Goal: Register for event/course

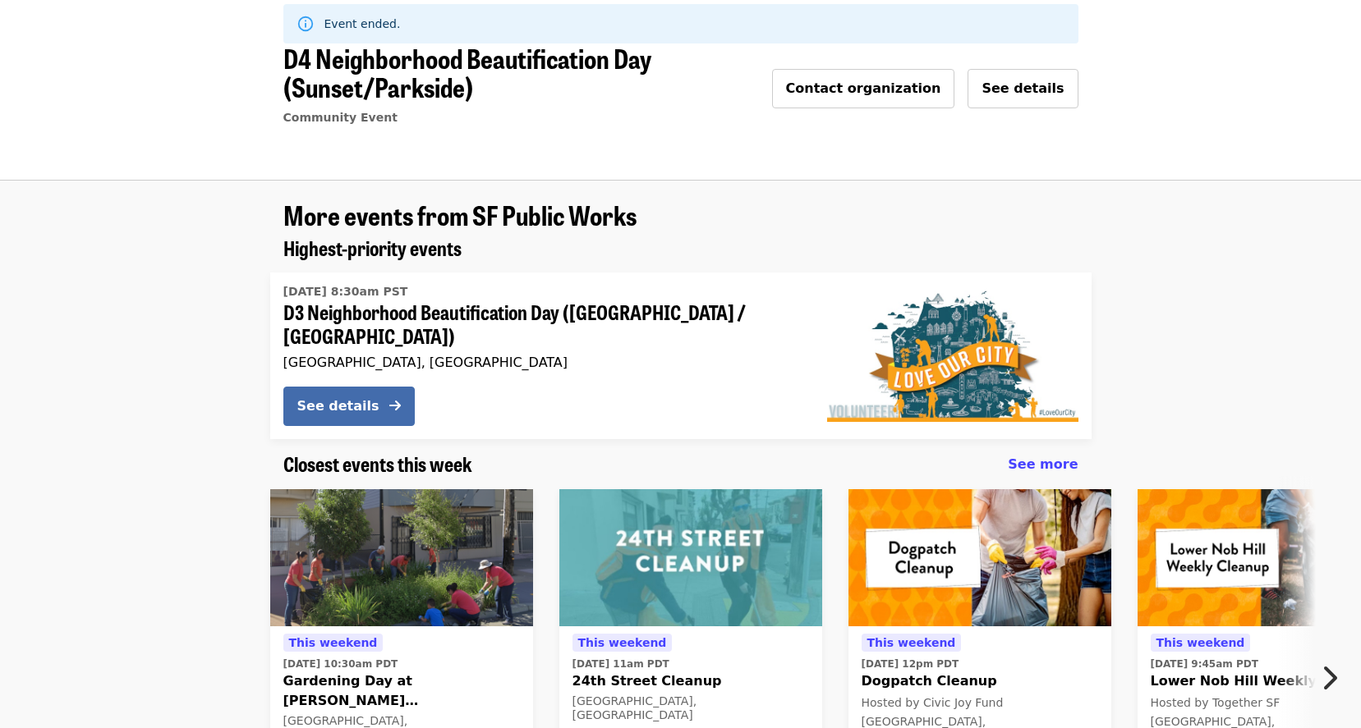
scroll to position [329, 0]
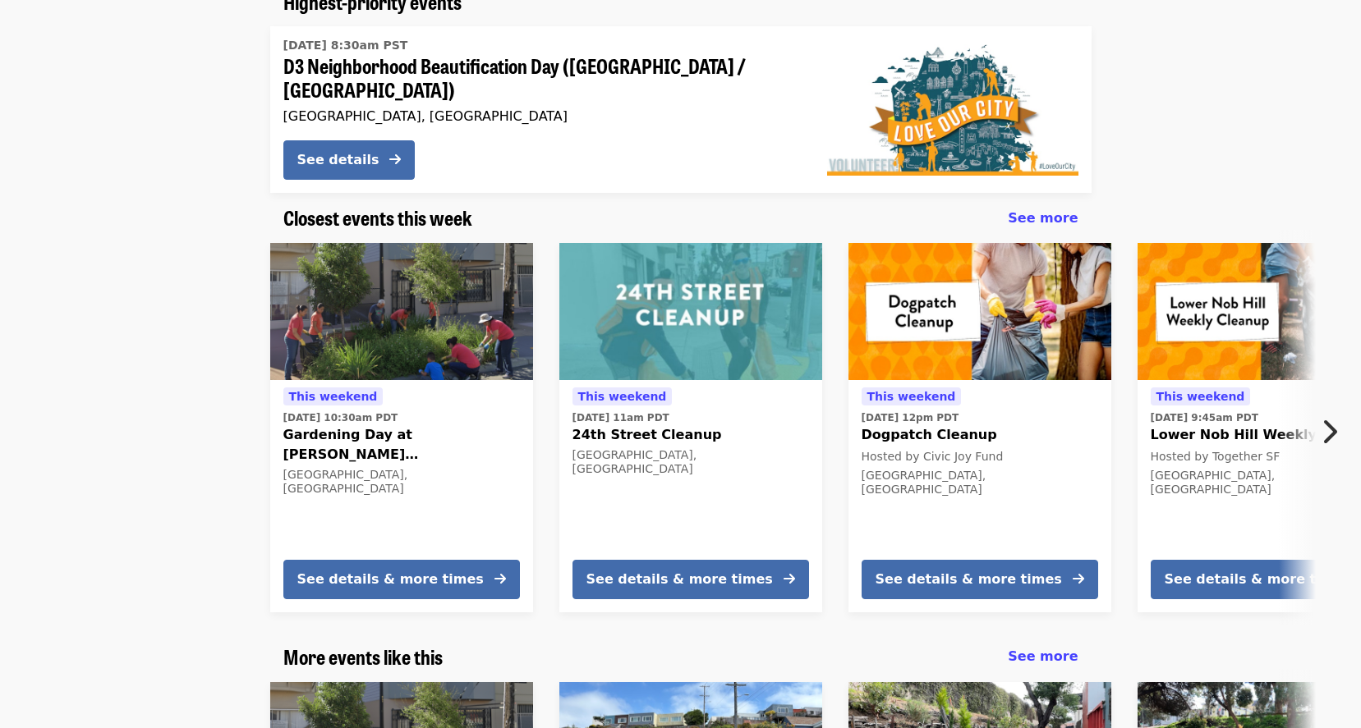
click at [1337, 414] on button "Next item" at bounding box center [1334, 432] width 54 height 46
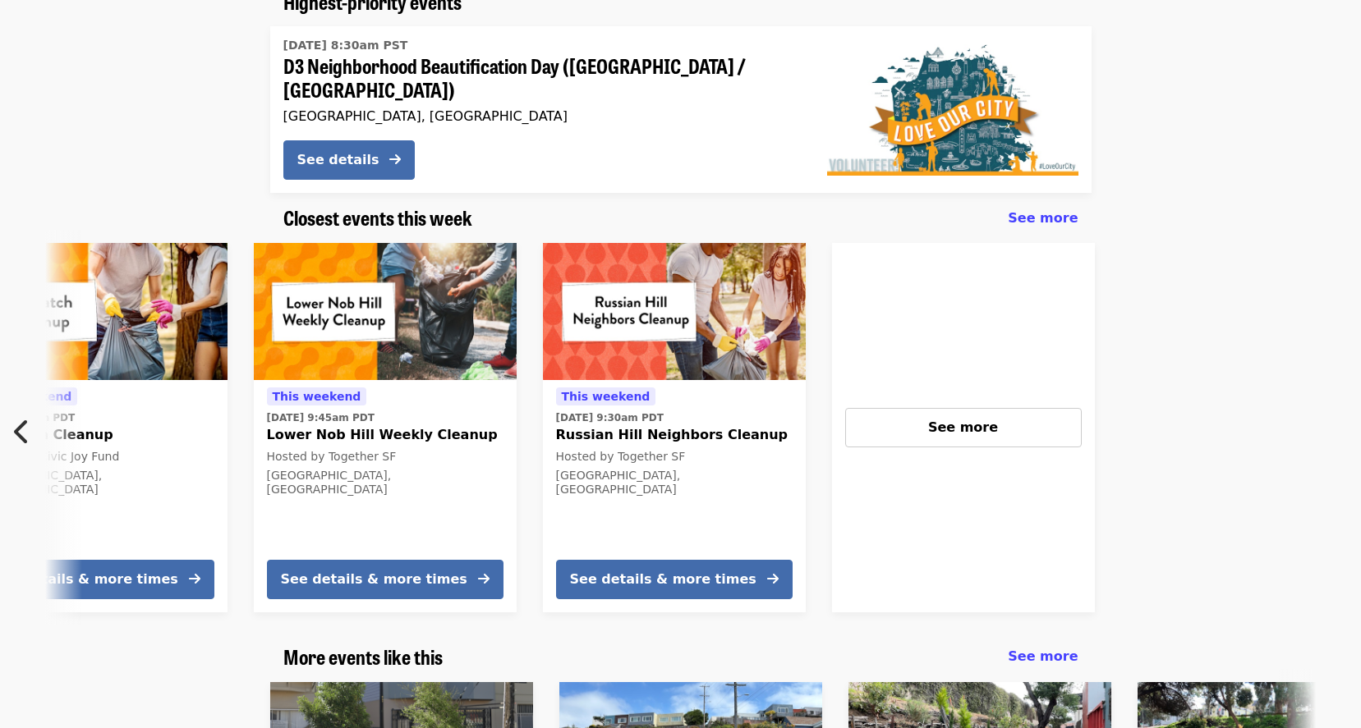
scroll to position [575, 0]
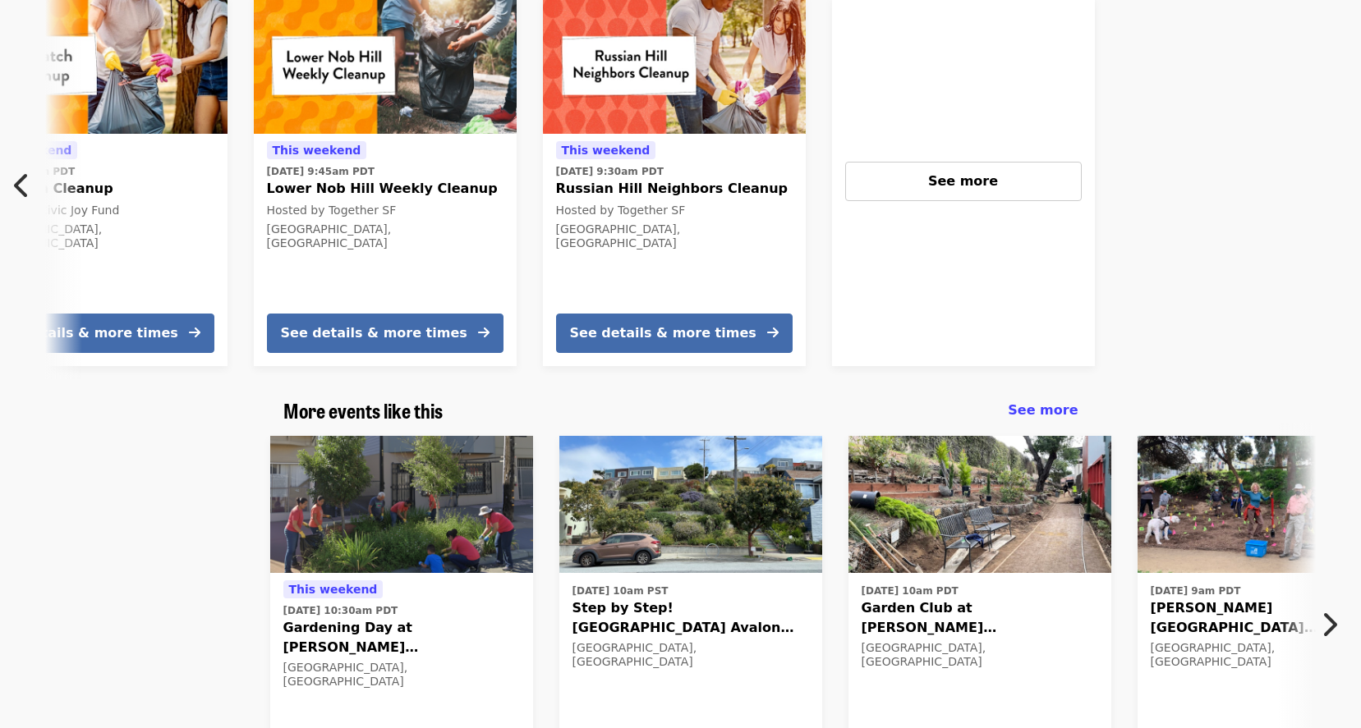
click at [1335, 614] on icon "chevron-right icon" at bounding box center [1329, 624] width 16 height 31
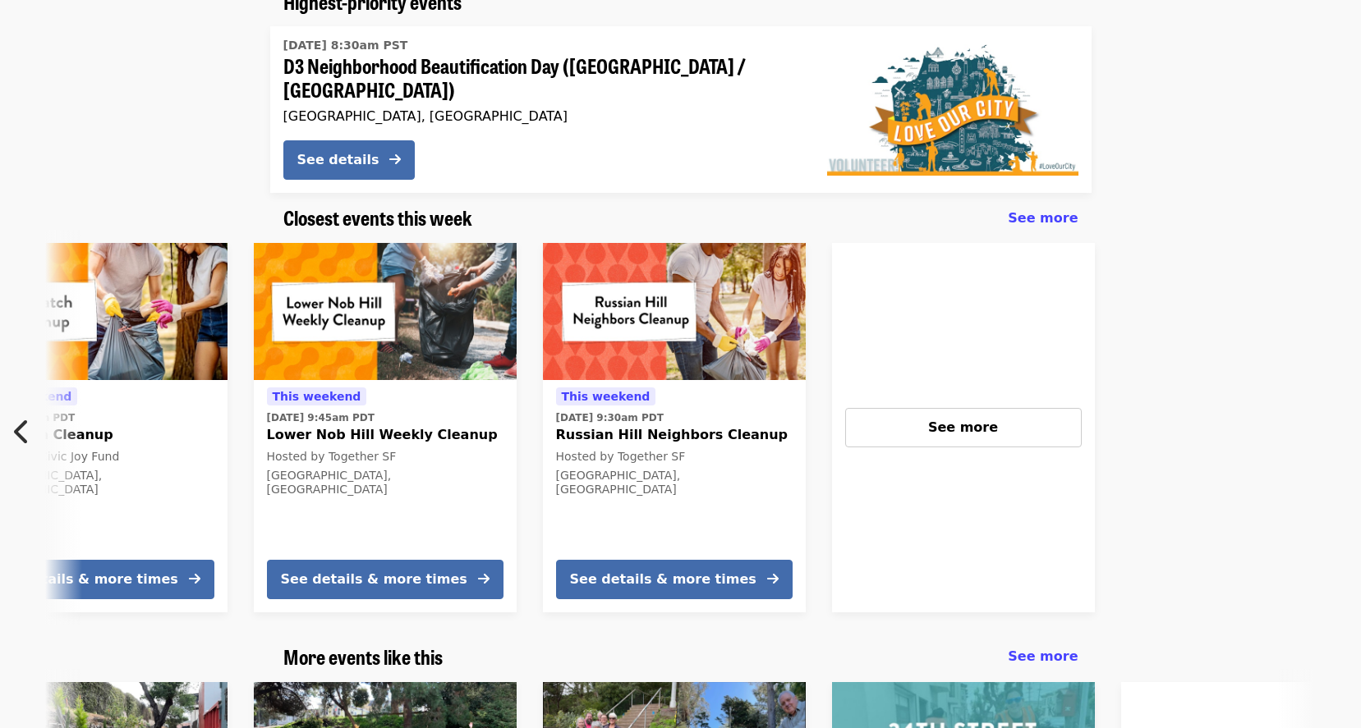
scroll to position [0, 0]
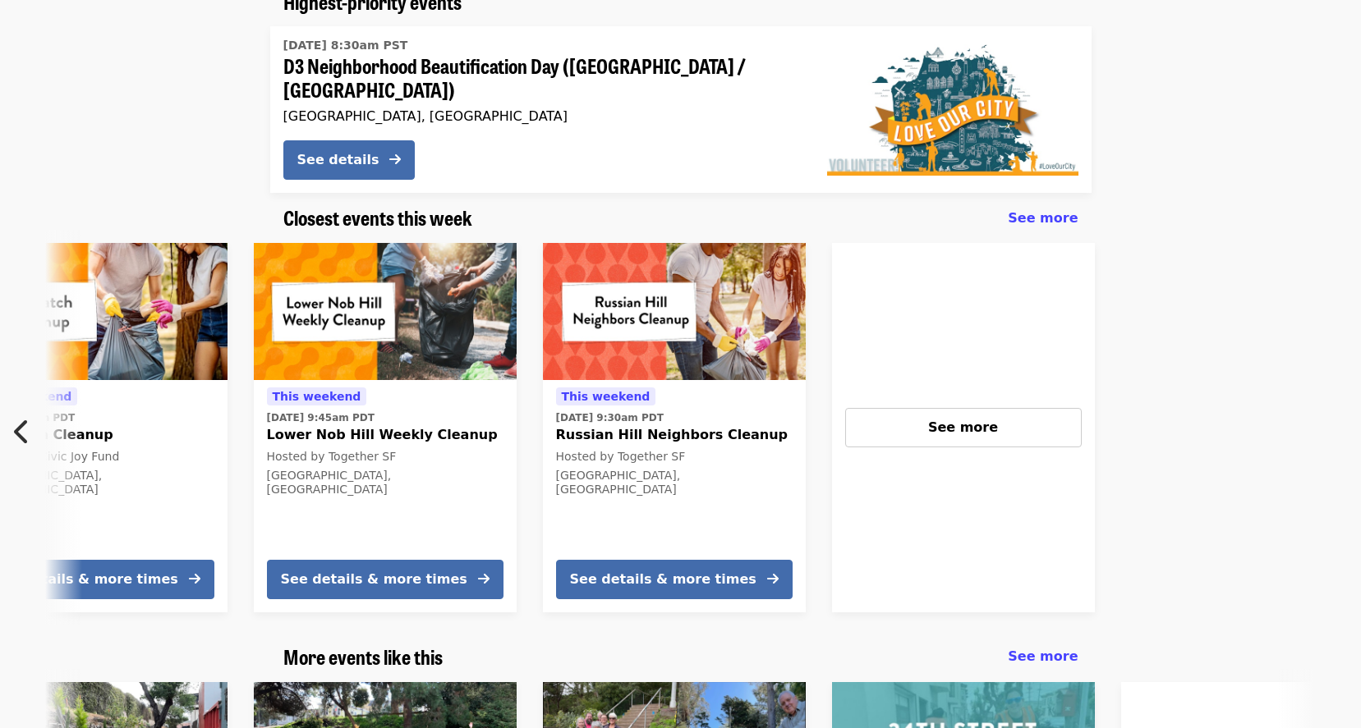
click at [23, 424] on icon "chevron-left icon" at bounding box center [22, 431] width 16 height 31
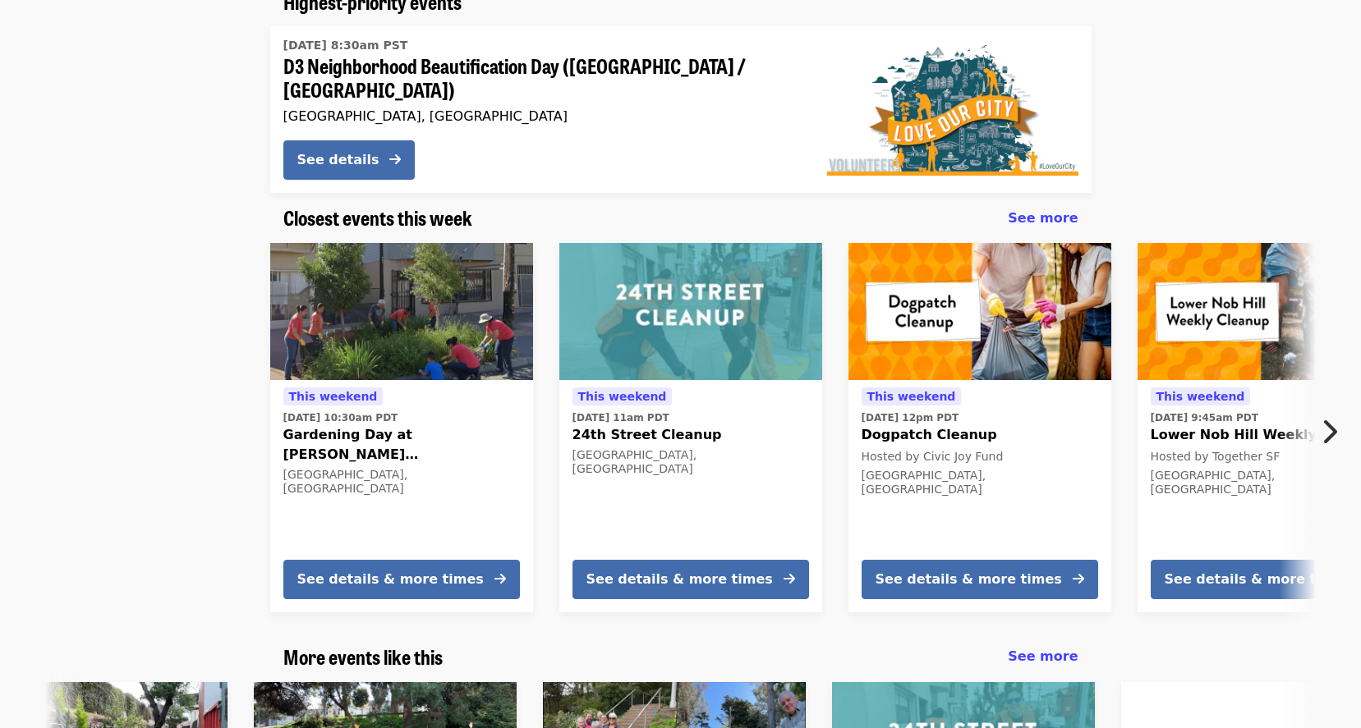
click at [1333, 416] on icon "chevron-right icon" at bounding box center [1329, 431] width 16 height 31
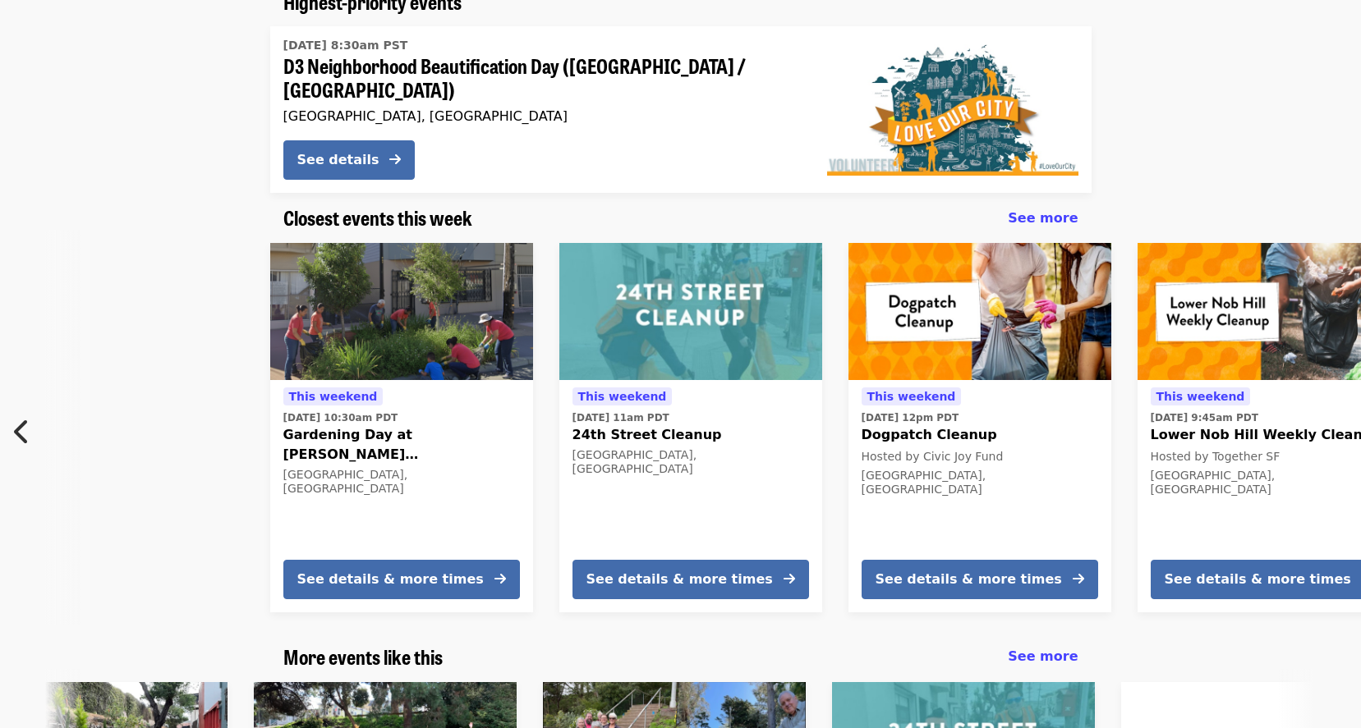
scroll to position [0, 884]
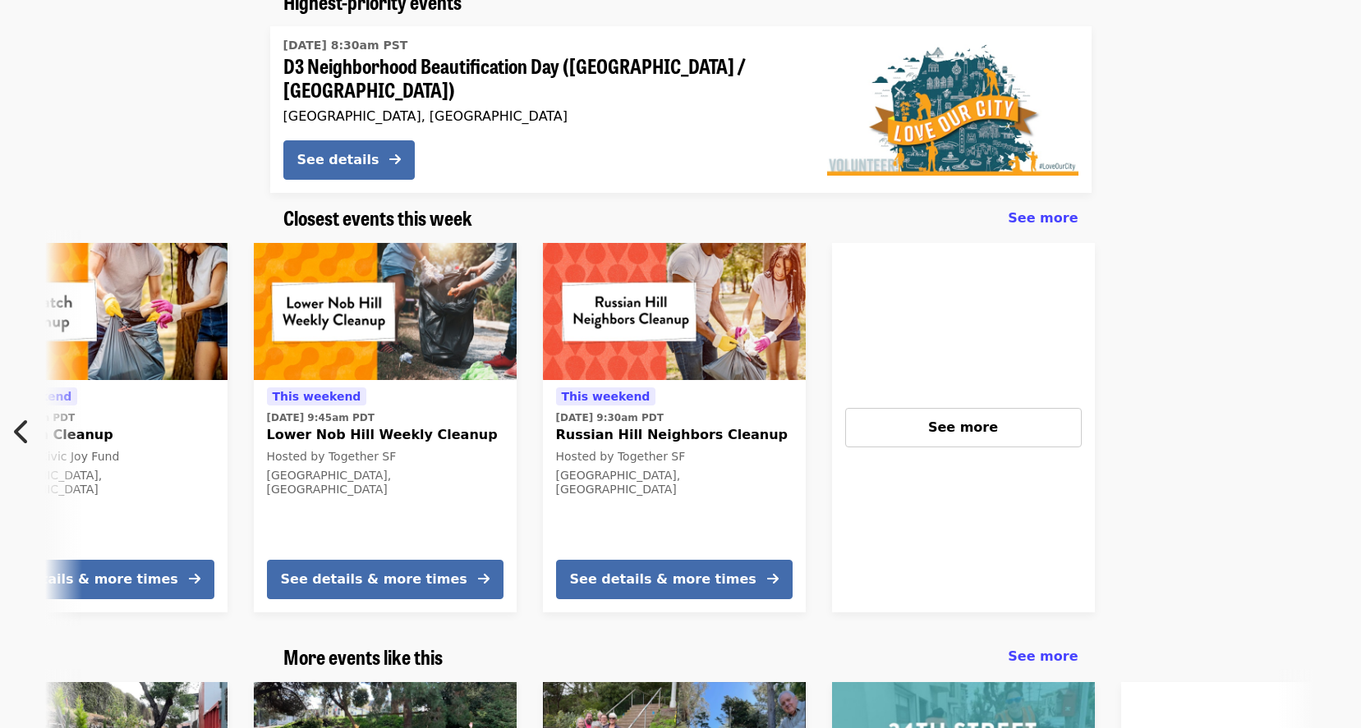
drag, startPoint x: 1127, startPoint y: 569, endPoint x: 1040, endPoint y: 576, distance: 87.3
click at [1097, 590] on div "This weekend Sun, Oct 12 @ 10:30am PDT Gardening Day at Leland Ave Rain Gardens…" at bounding box center [673, 428] width 1379 height 396
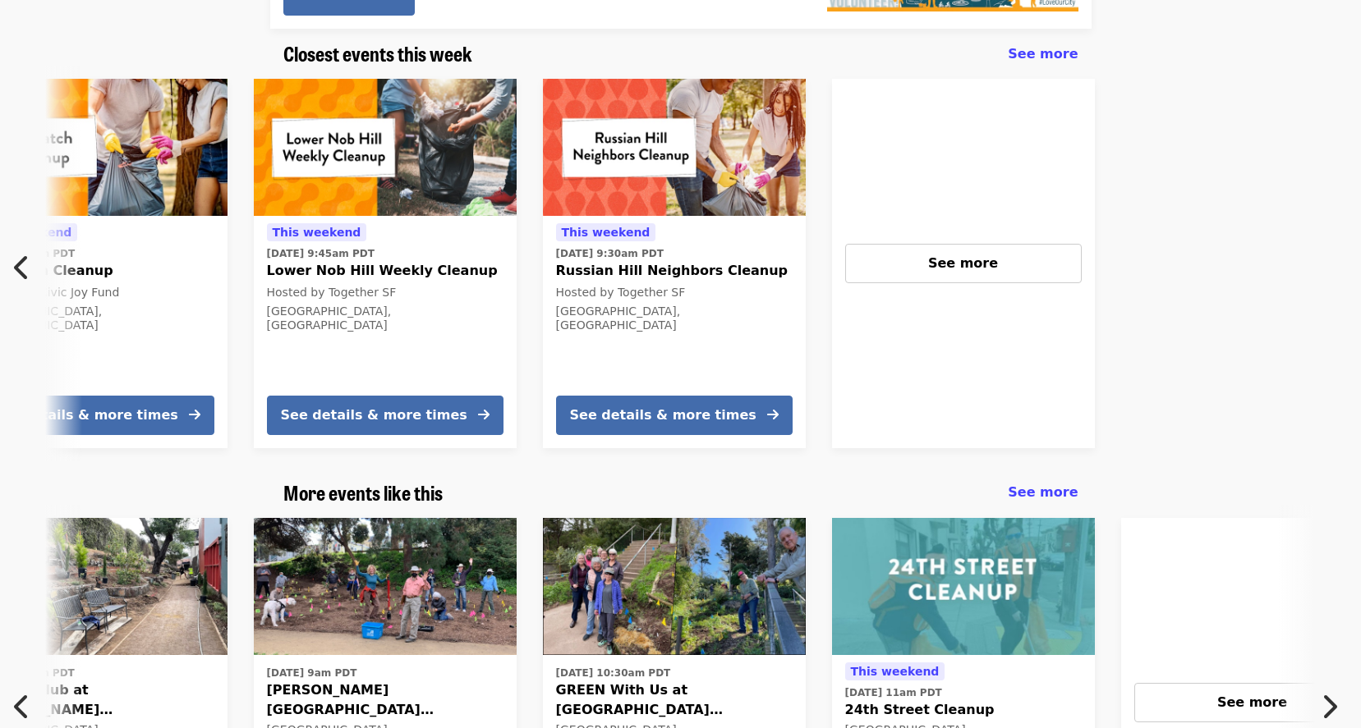
scroll to position [575, 0]
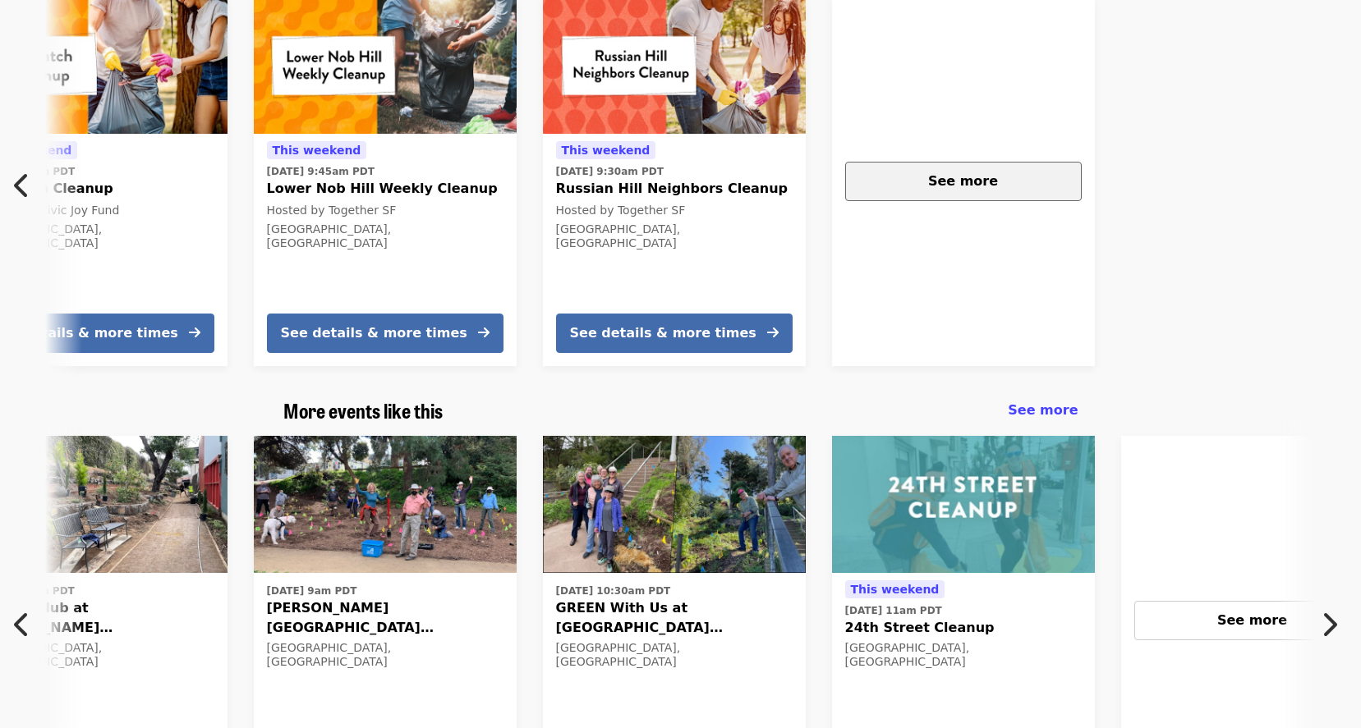
click at [960, 176] on span "See more" at bounding box center [963, 181] width 70 height 16
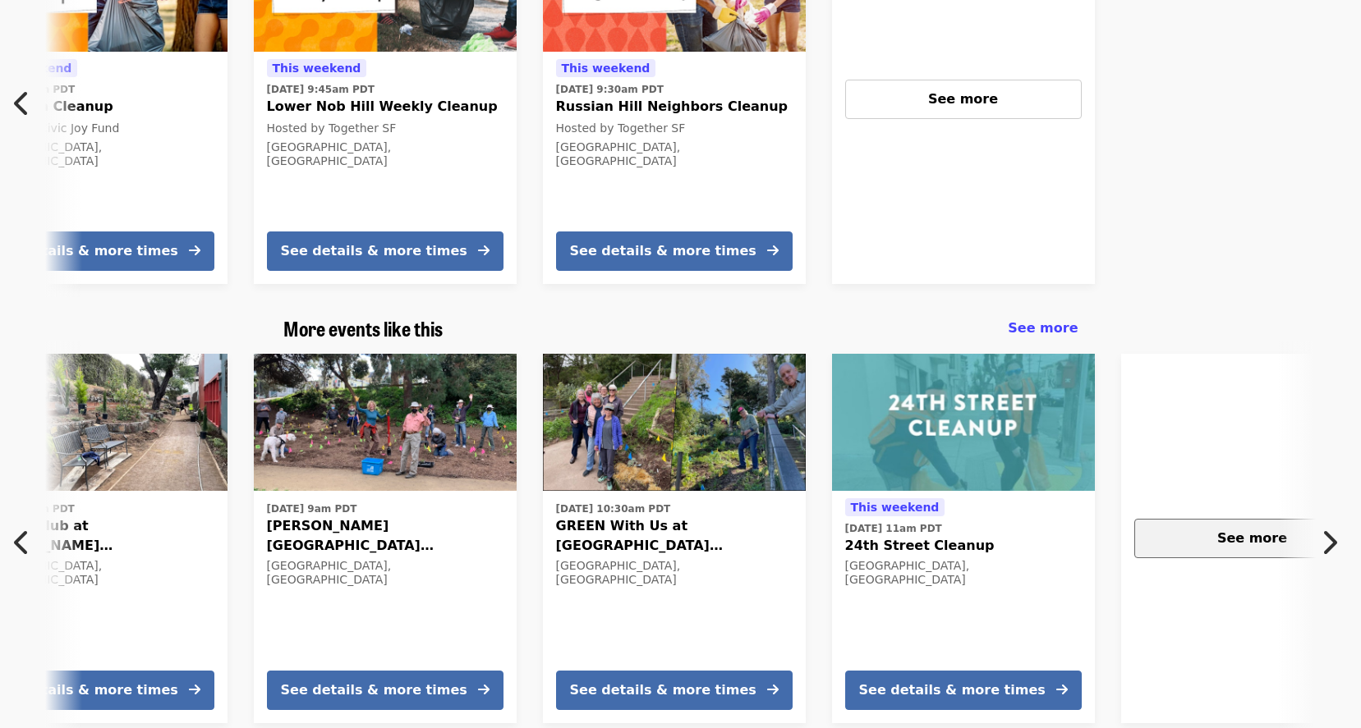
click at [1228, 537] on span "See more" at bounding box center [1252, 539] width 70 height 16
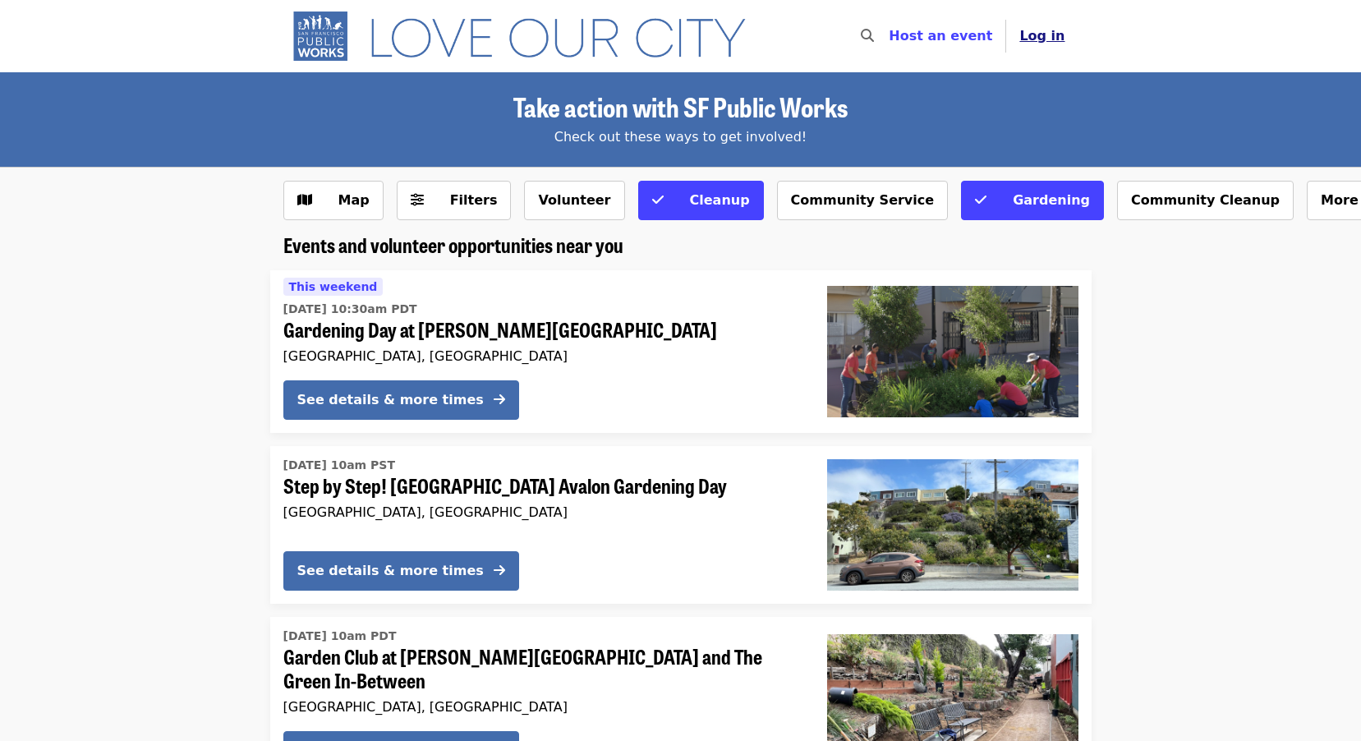
click at [1028, 45] on button "Log in" at bounding box center [1041, 36] width 71 height 33
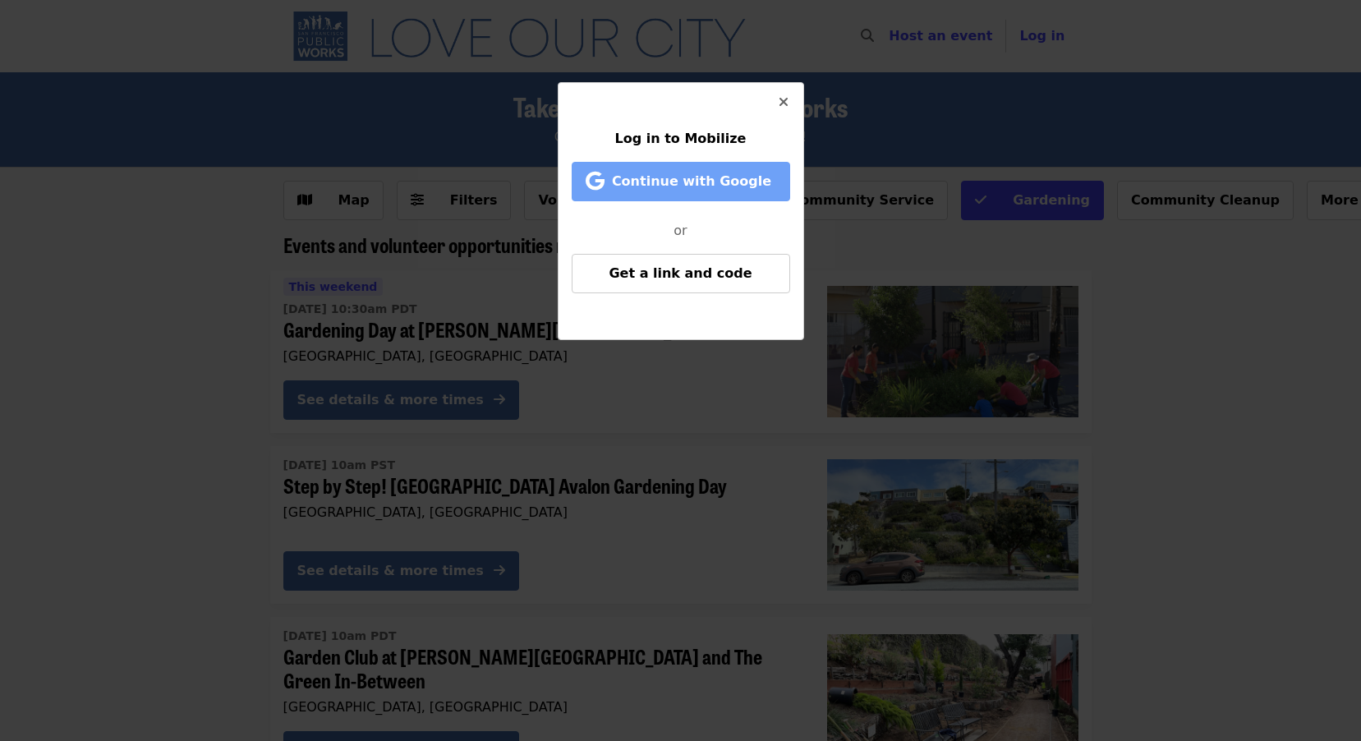
click at [718, 180] on span "Continue with Google" at bounding box center [691, 181] width 159 height 16
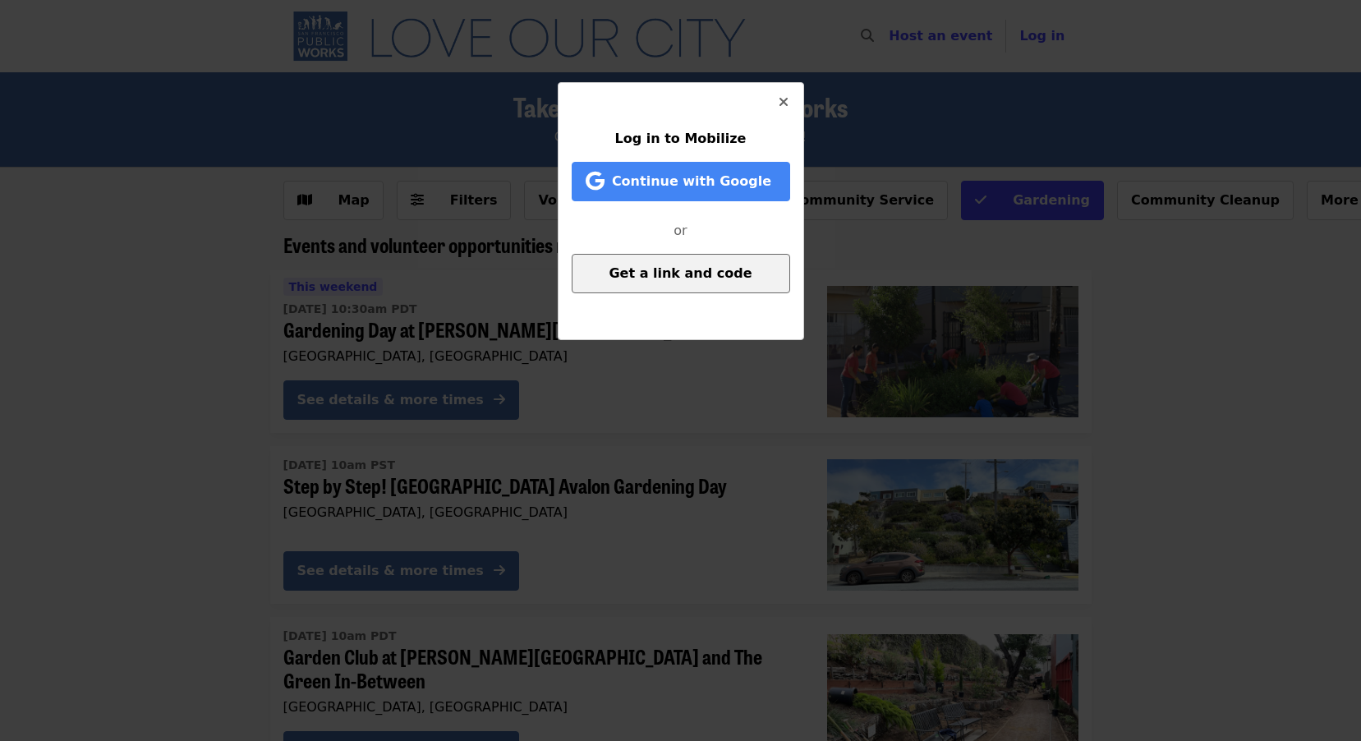
click at [680, 273] on span "Get a link and code" at bounding box center [680, 273] width 143 height 16
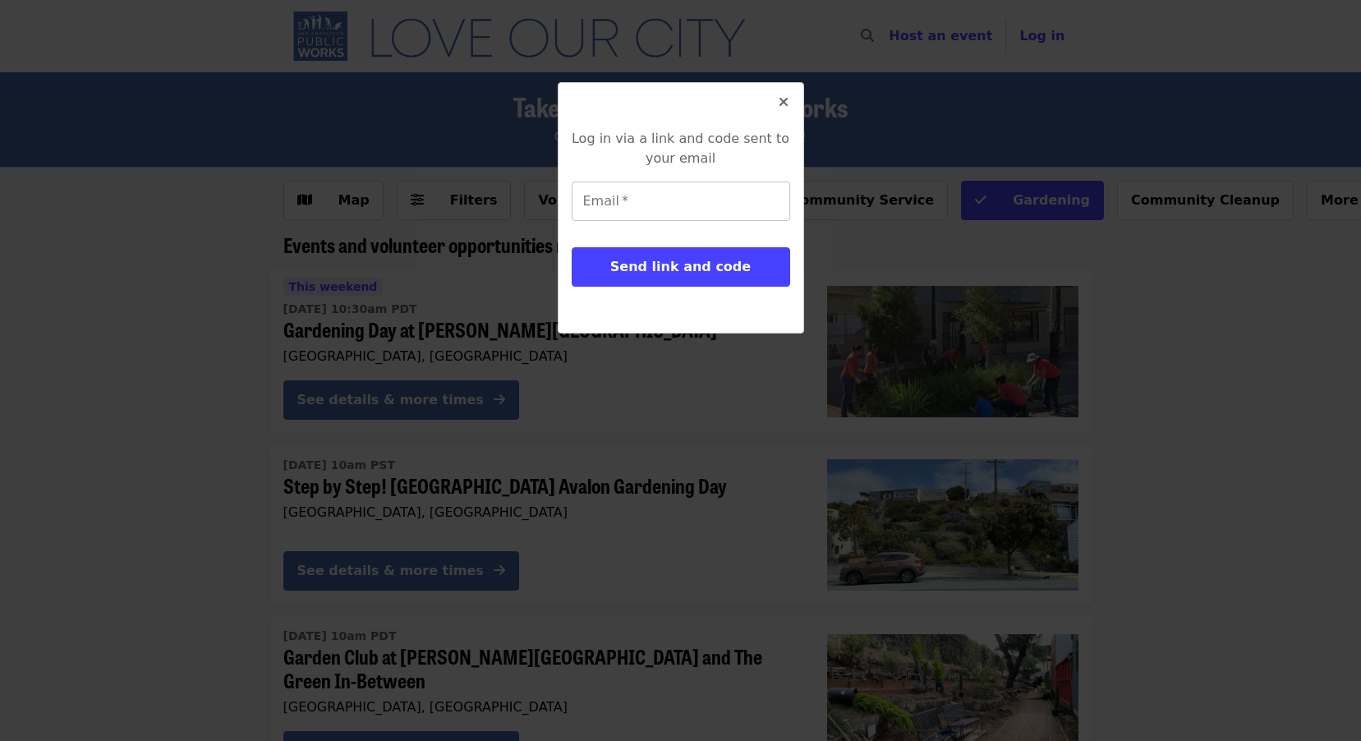
click at [696, 189] on input "Email   *" at bounding box center [681, 201] width 218 height 39
type input "*"
click at [642, 194] on input "Email   *" at bounding box center [681, 201] width 218 height 39
type input "**********"
click at [572, 247] on button "Send link and code" at bounding box center [681, 266] width 218 height 39
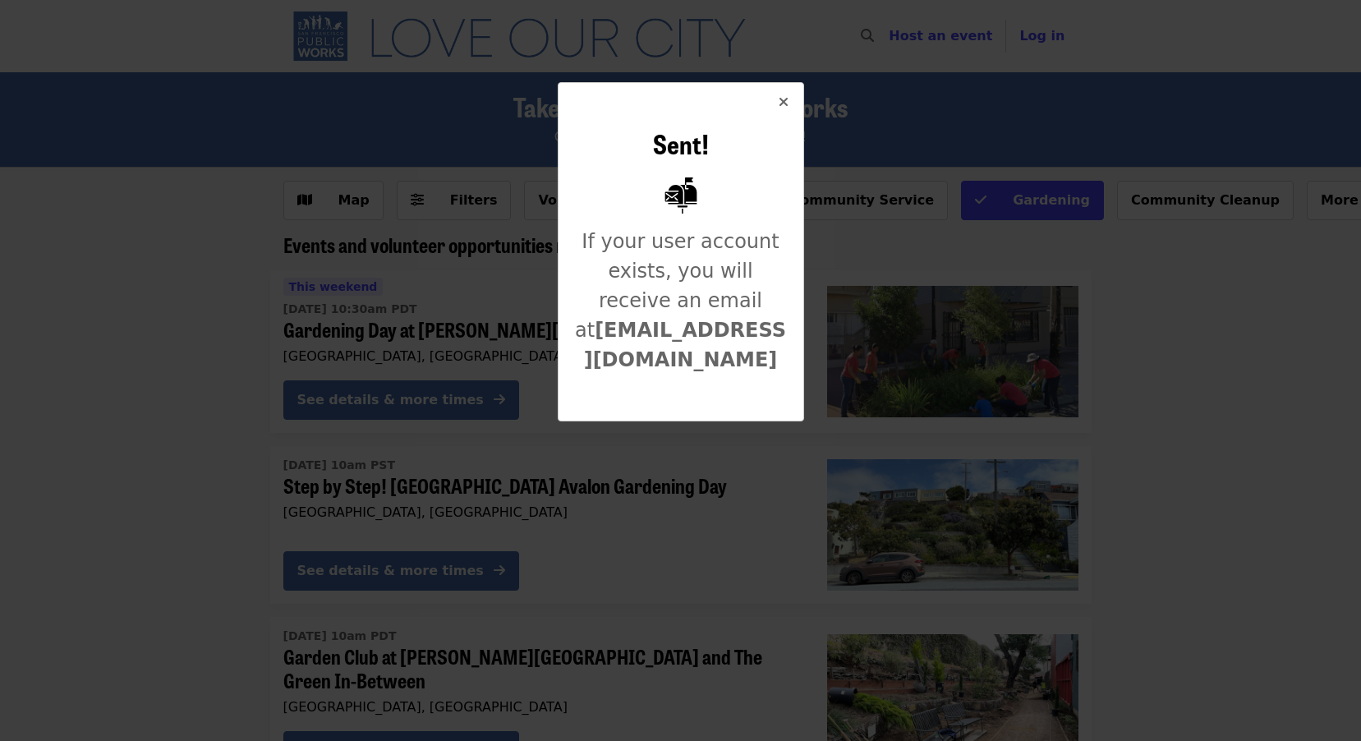
click at [792, 94] on button "Close" at bounding box center [783, 102] width 39 height 39
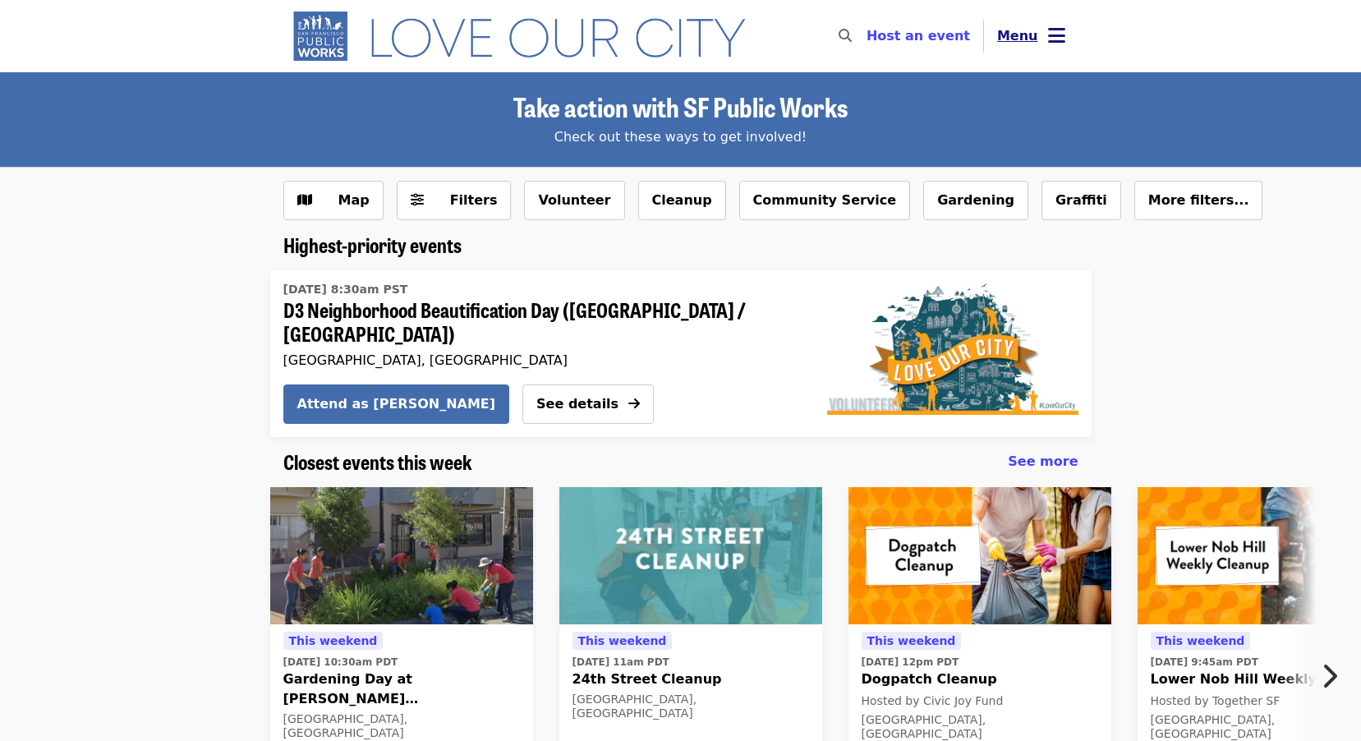
click at [1058, 33] on icon "bars icon" at bounding box center [1056, 36] width 17 height 24
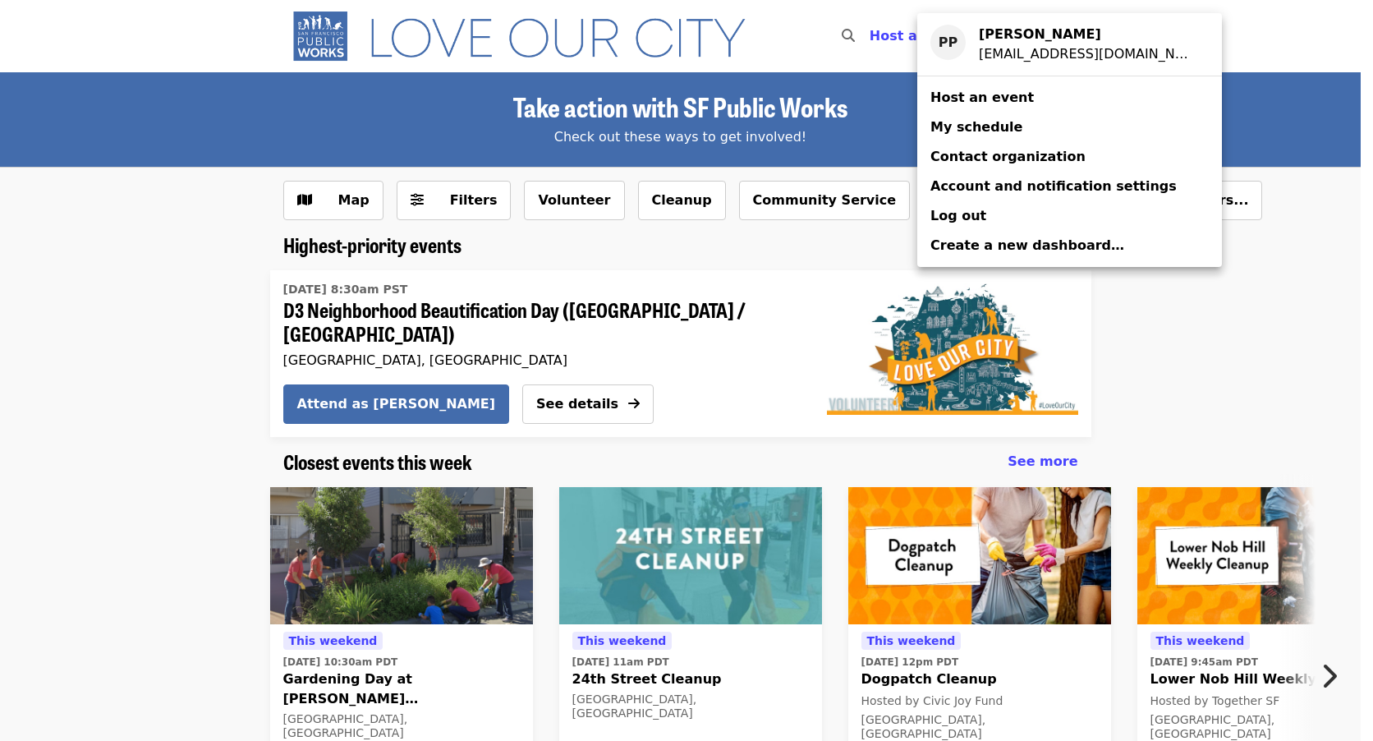
click at [1242, 330] on div "Account menu" at bounding box center [686, 370] width 1373 height 741
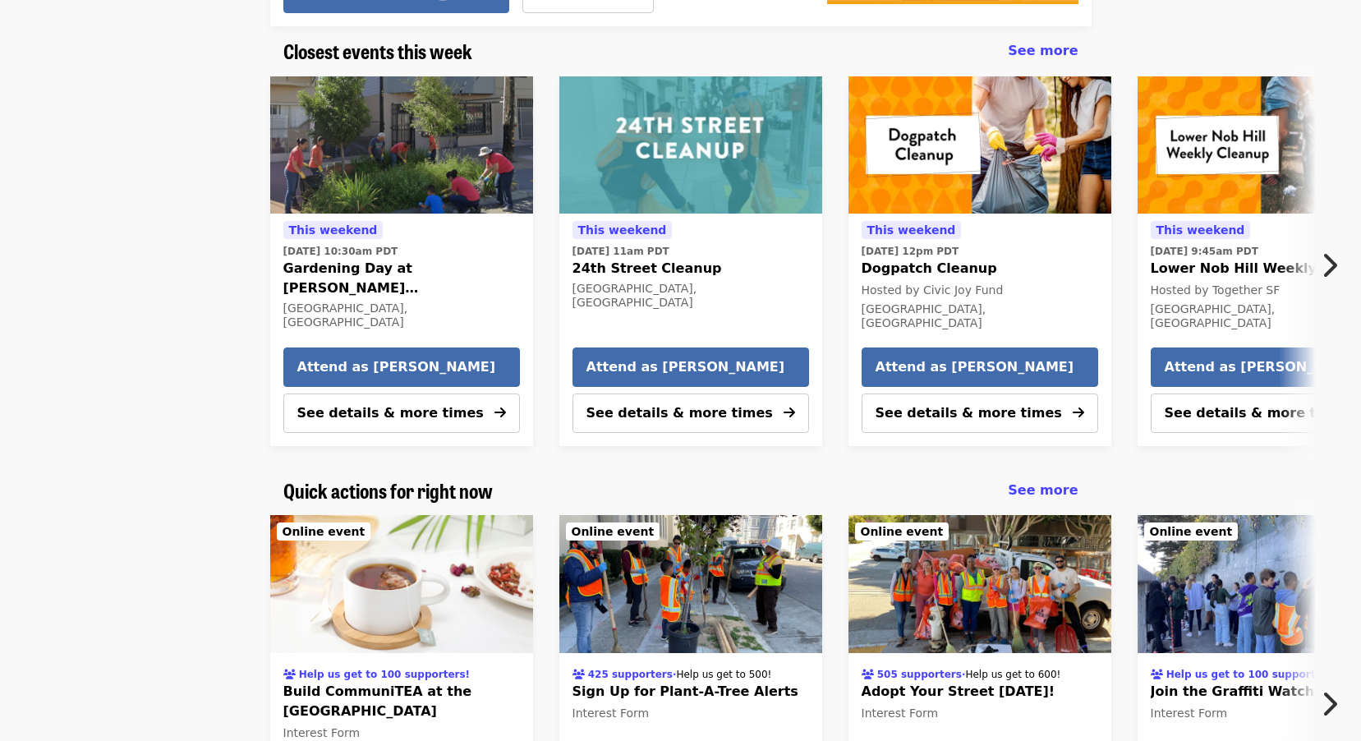
scroll to position [493, 0]
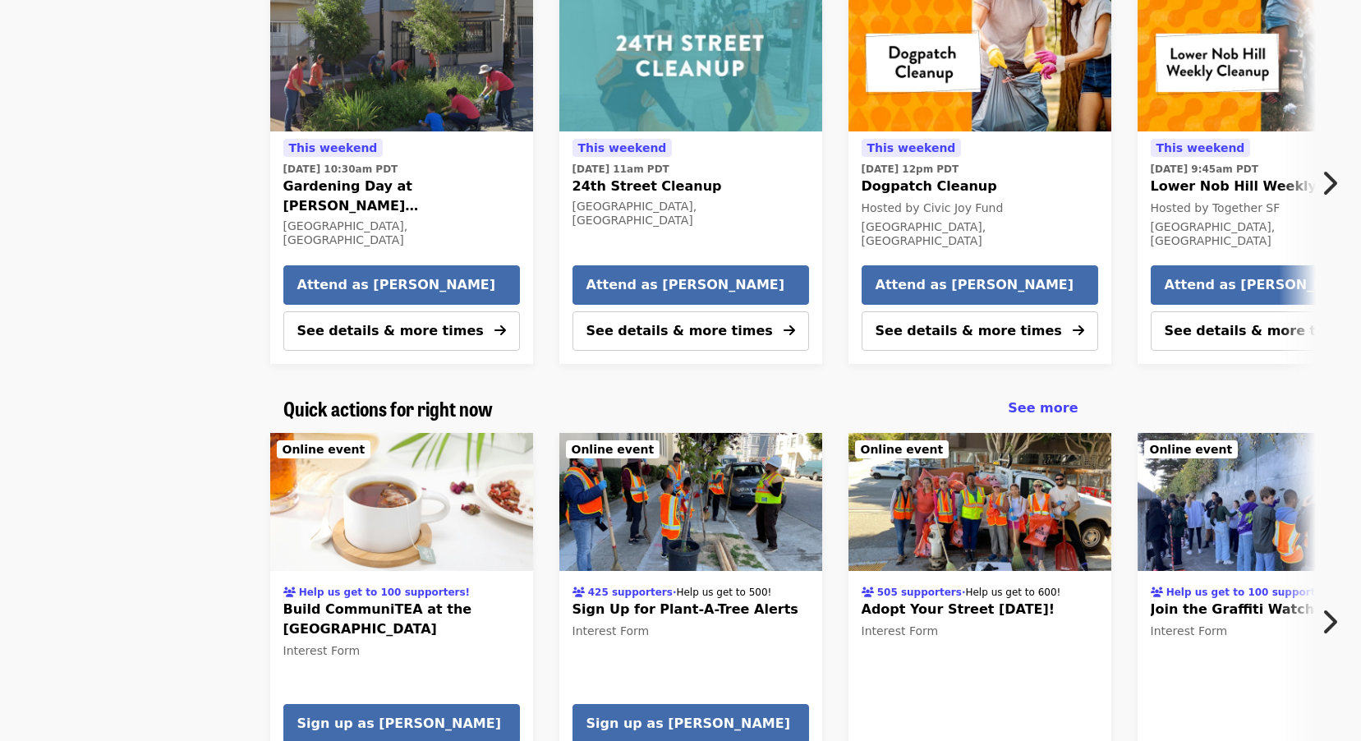
drag, startPoint x: 480, startPoint y: 599, endPoint x: 1087, endPoint y: 679, distance: 612.2
click at [1087, 679] on div "505 supporters · Help us get to 600! Adopt Your Street Today! Interest Form" at bounding box center [980, 656] width 237 height 159
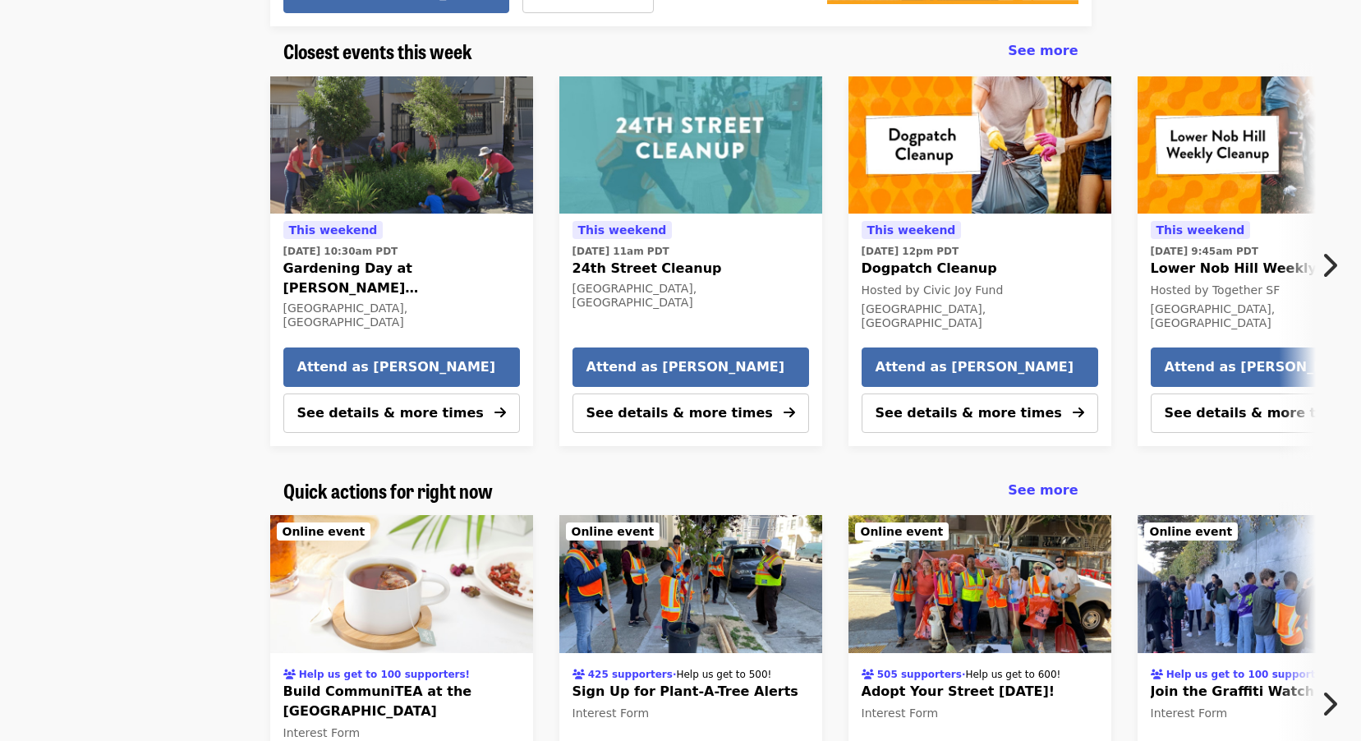
scroll to position [493, 0]
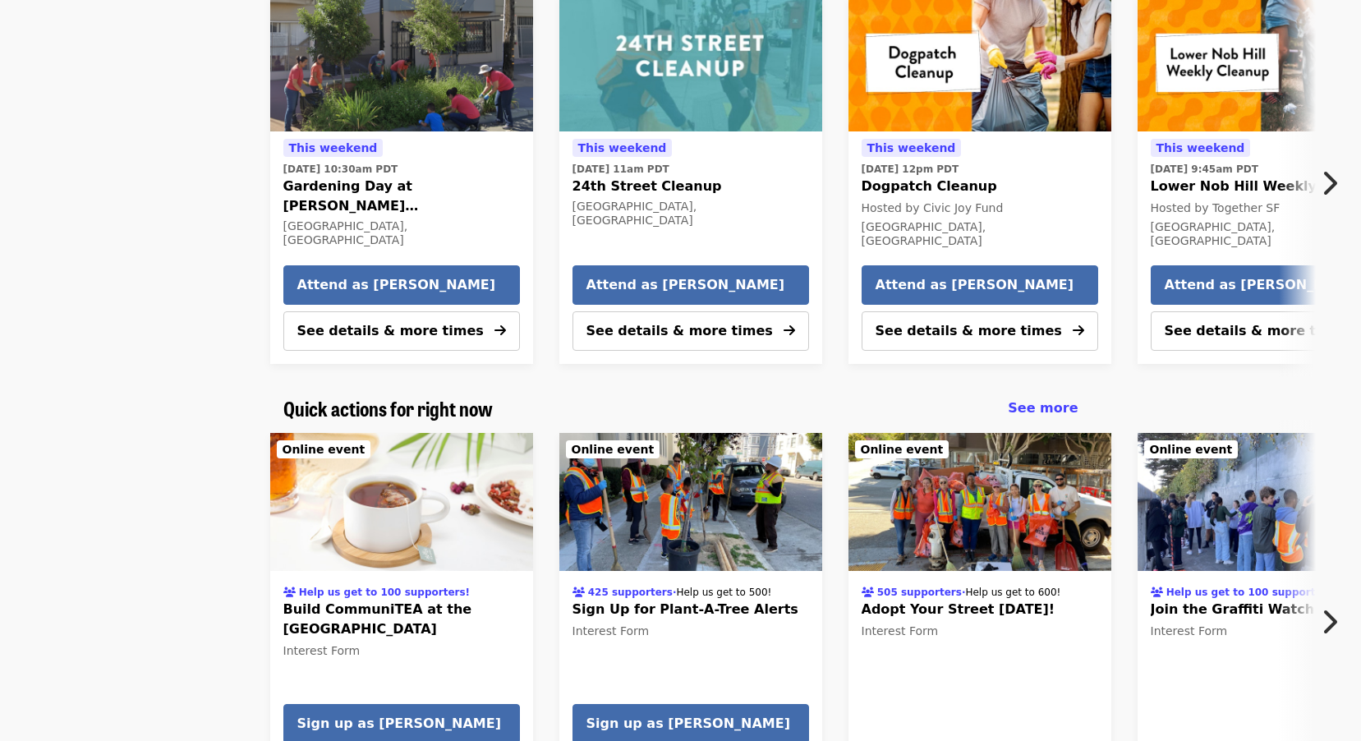
click at [1328, 621] on icon "chevron-right icon" at bounding box center [1329, 621] width 16 height 31
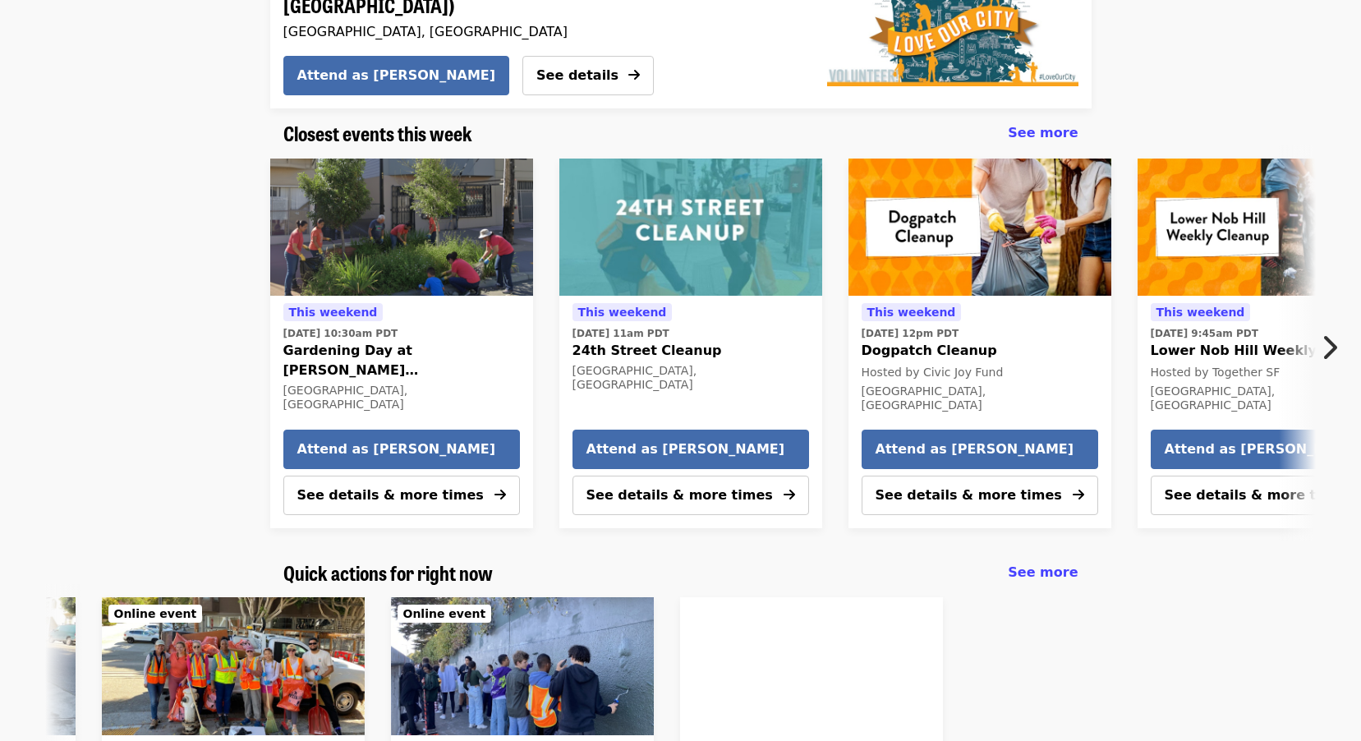
scroll to position [246, 0]
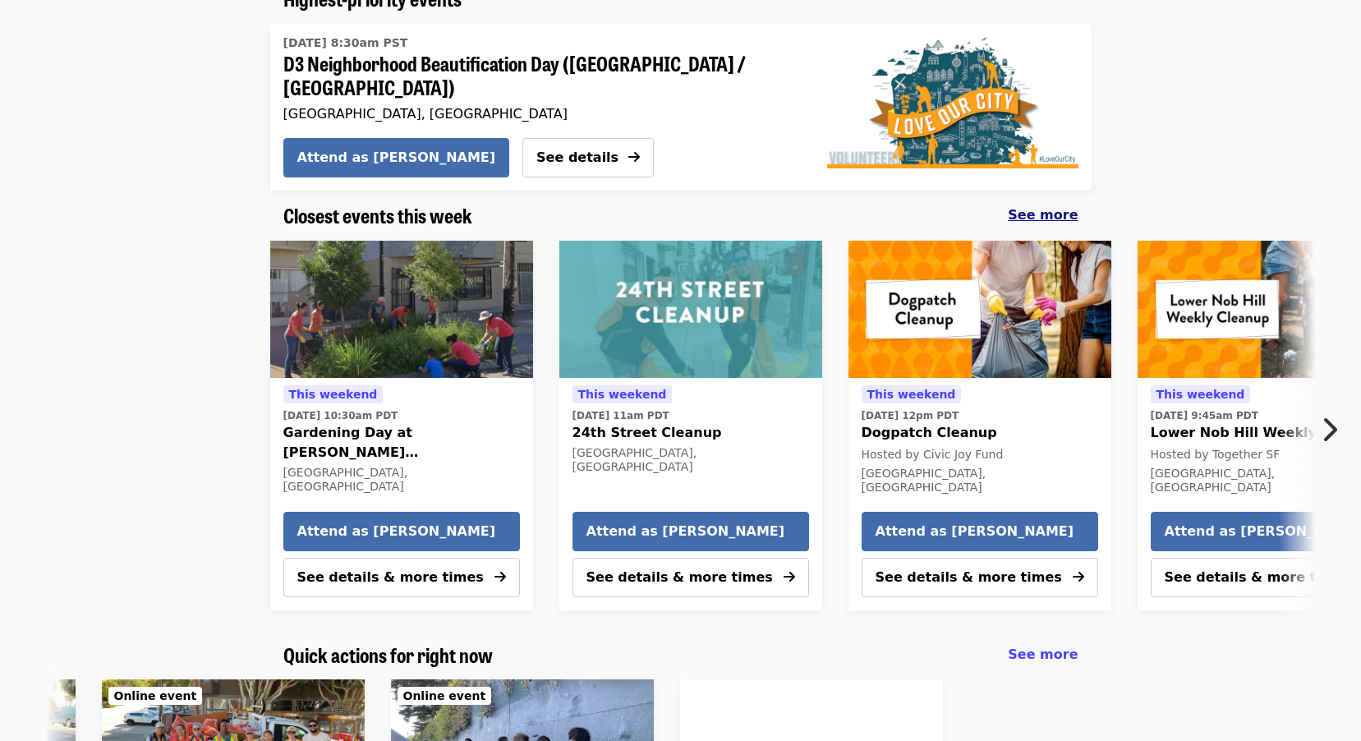
click at [1046, 207] on span "See more" at bounding box center [1043, 215] width 70 height 16
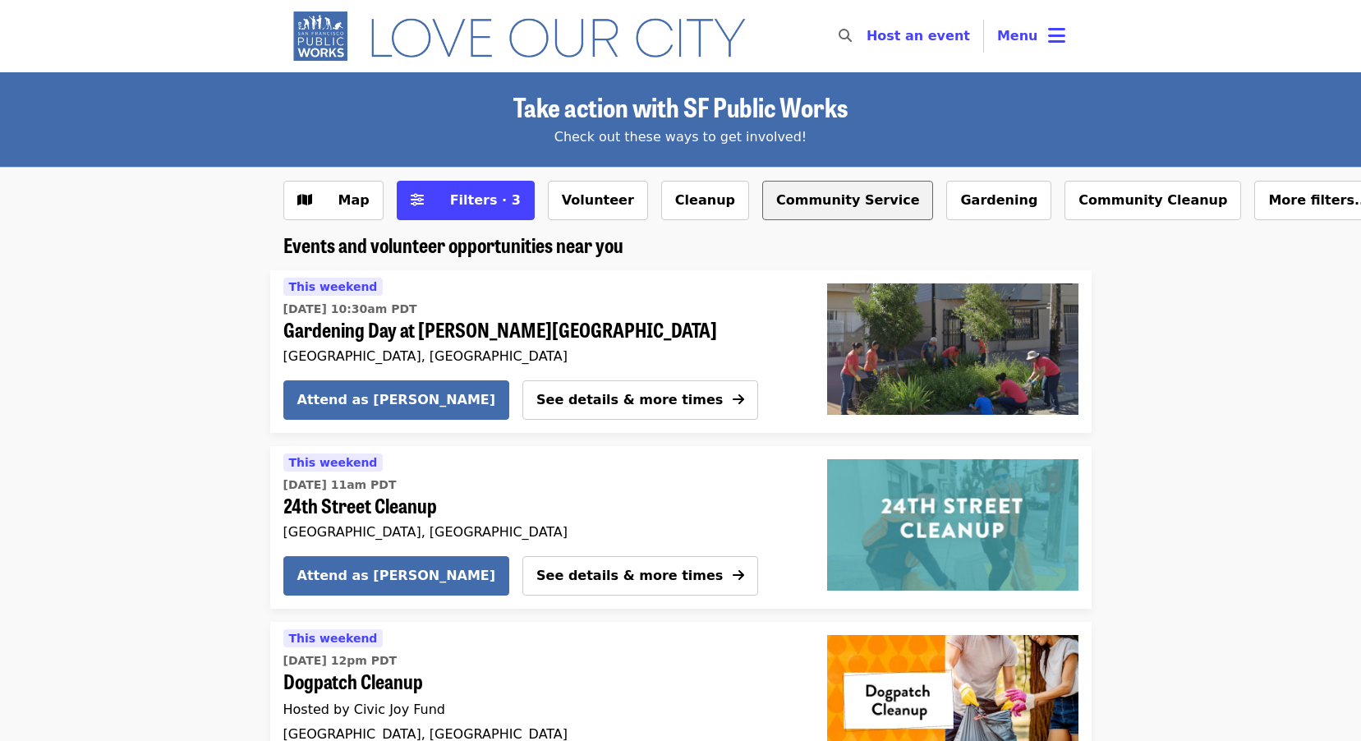
click at [782, 200] on button "Community Service" at bounding box center [848, 200] width 172 height 39
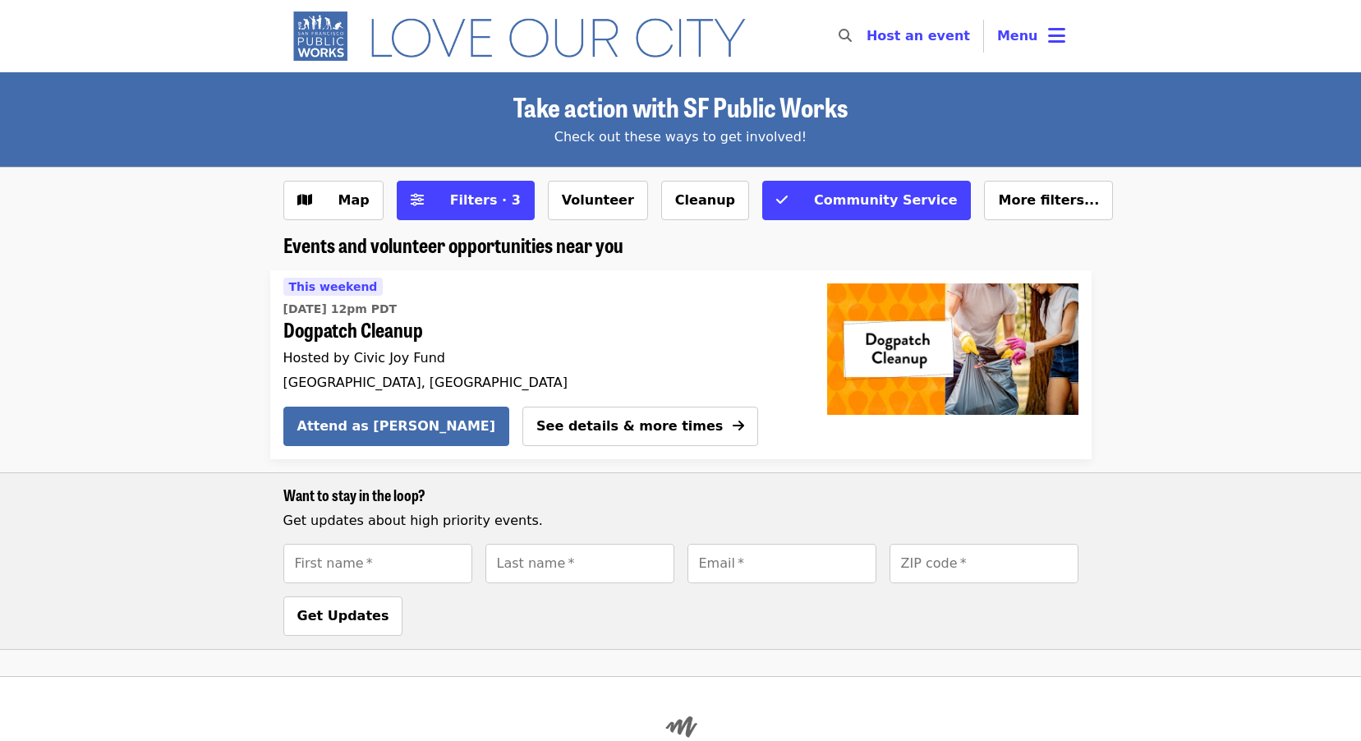
click at [998, 198] on span "More filters..." at bounding box center [1048, 200] width 101 height 16
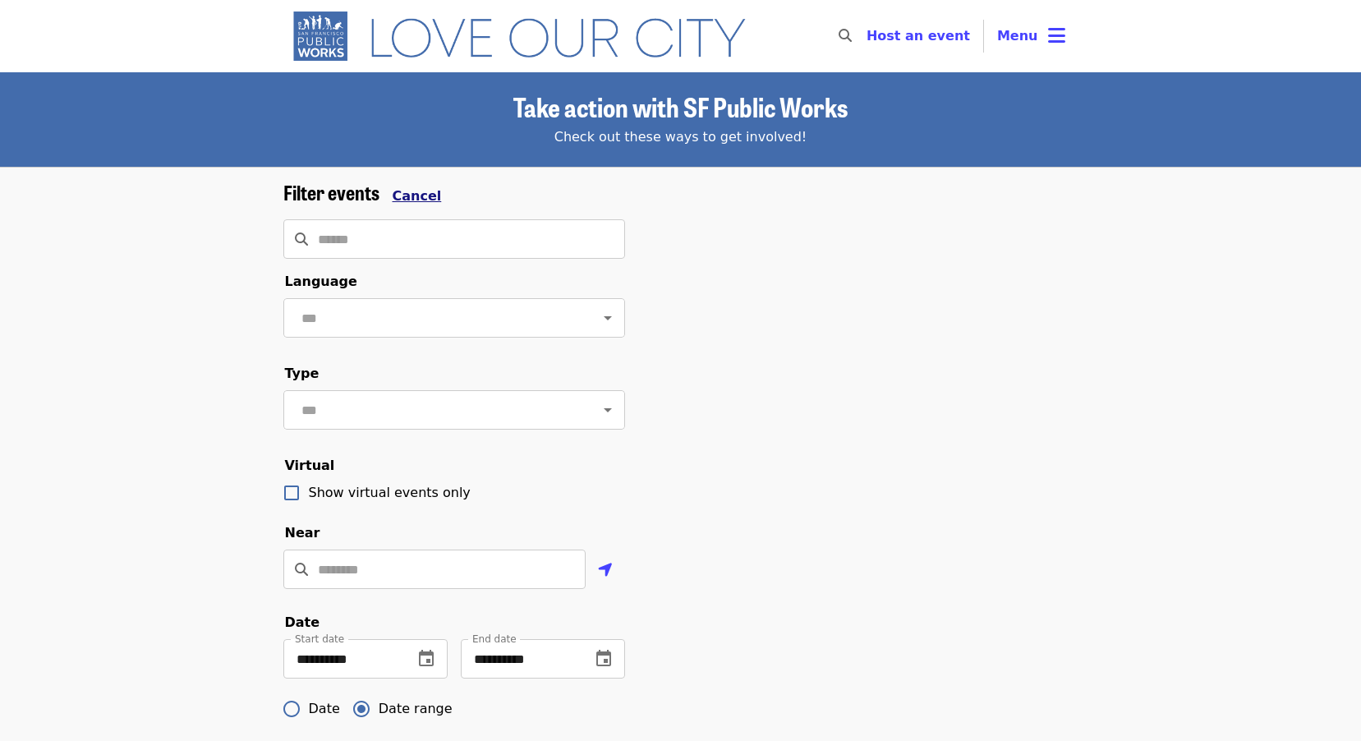
click at [412, 199] on span "Cancel" at bounding box center [417, 196] width 49 height 16
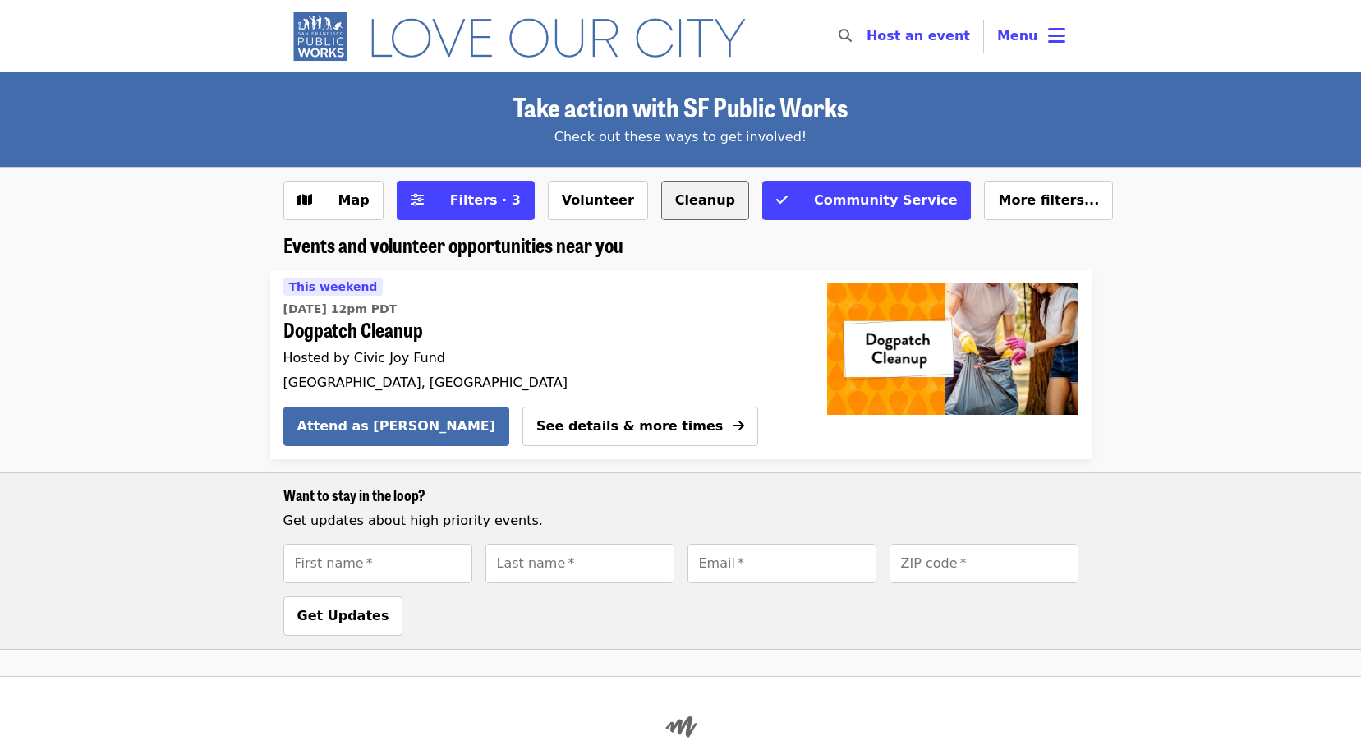
click at [665, 207] on button "Cleanup" at bounding box center [705, 200] width 88 height 39
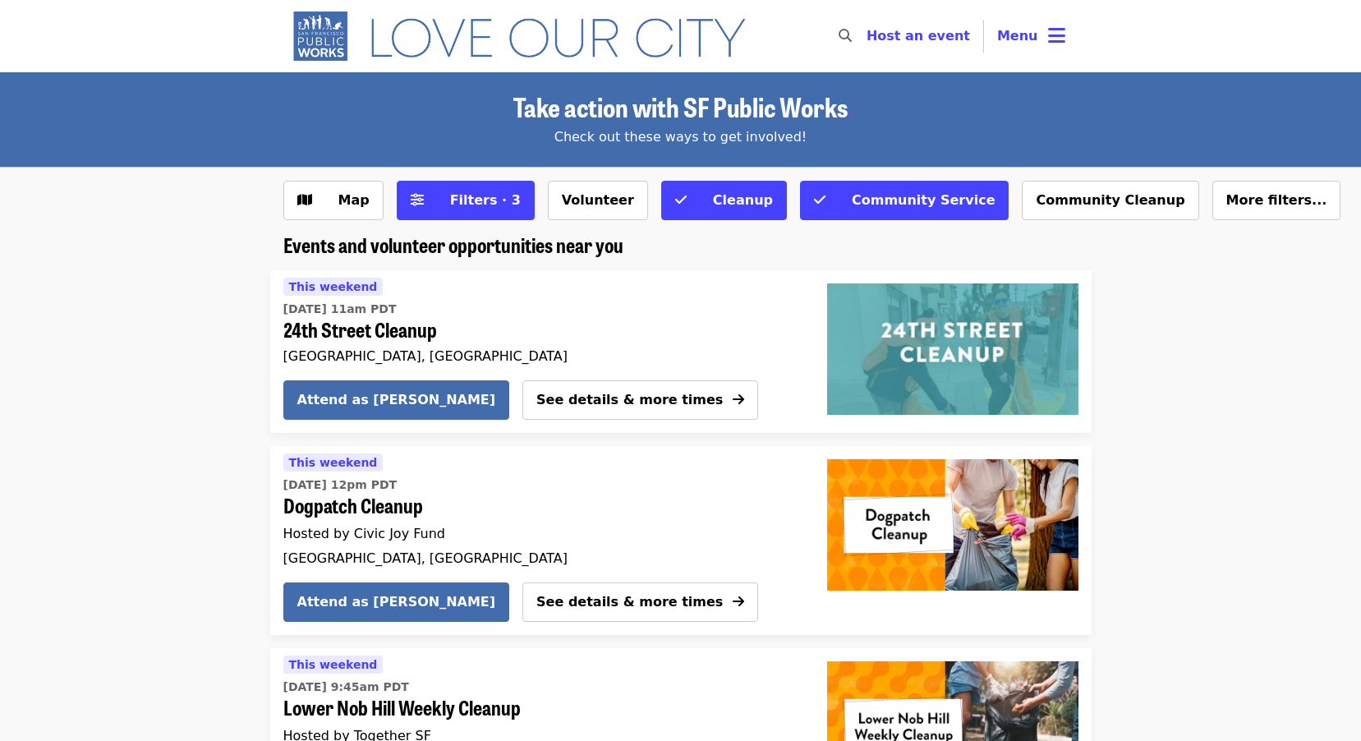
click at [579, 207] on button "Volunteer" at bounding box center [598, 200] width 100 height 39
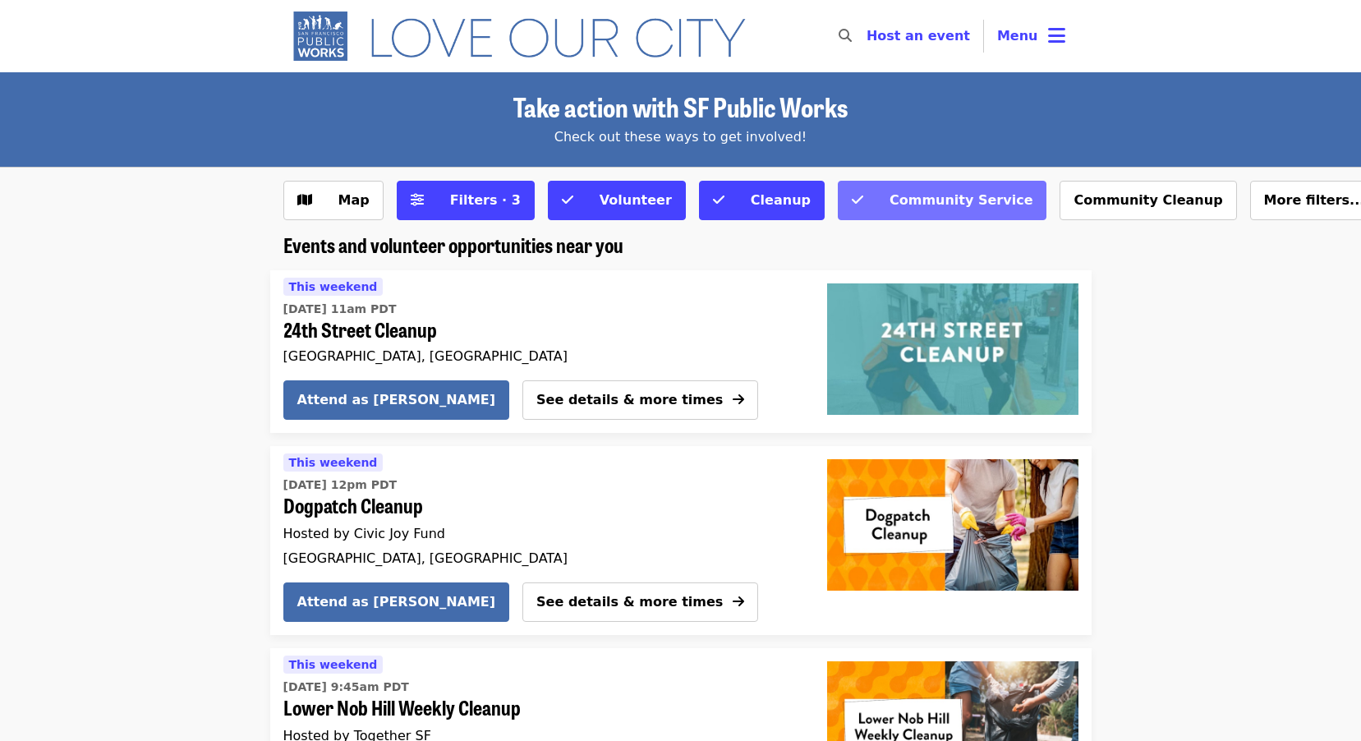
click at [838, 194] on button "Community Service" at bounding box center [942, 200] width 209 height 39
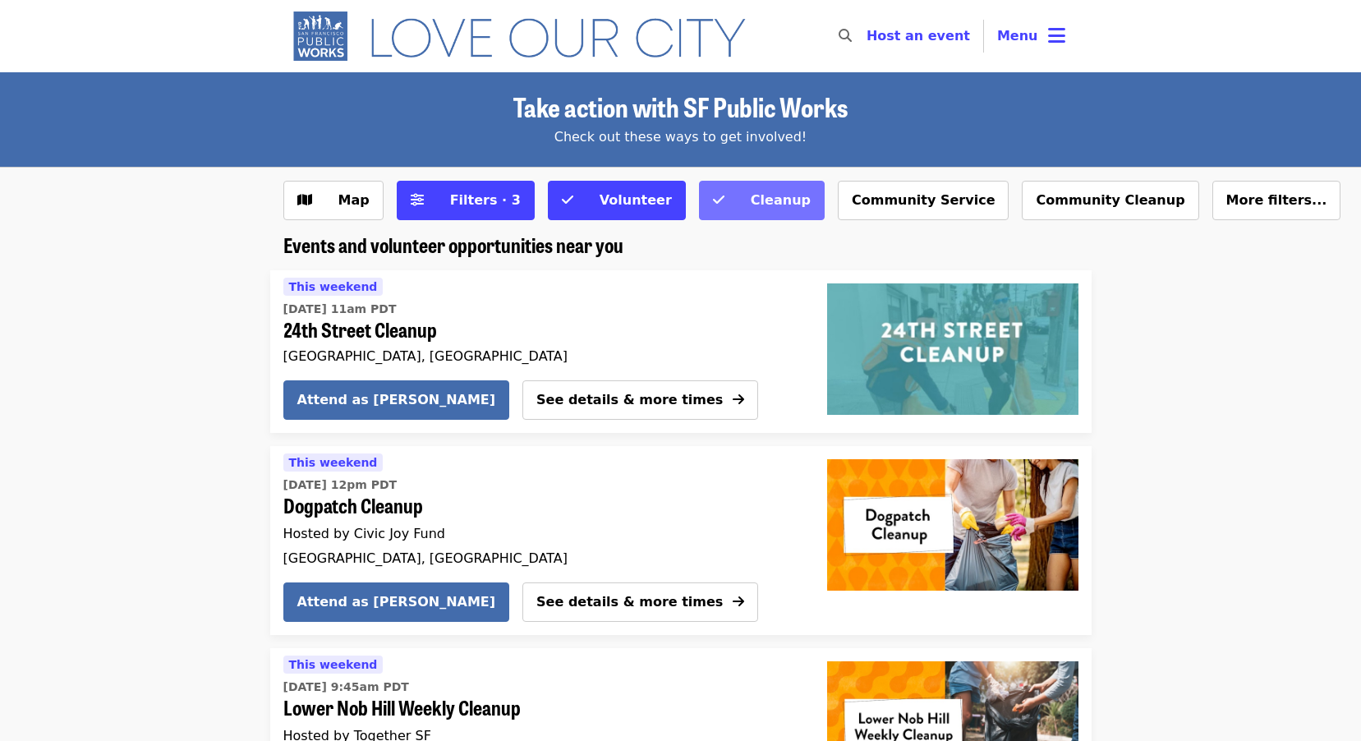
click at [713, 202] on icon "check icon" at bounding box center [718, 200] width 11 height 16
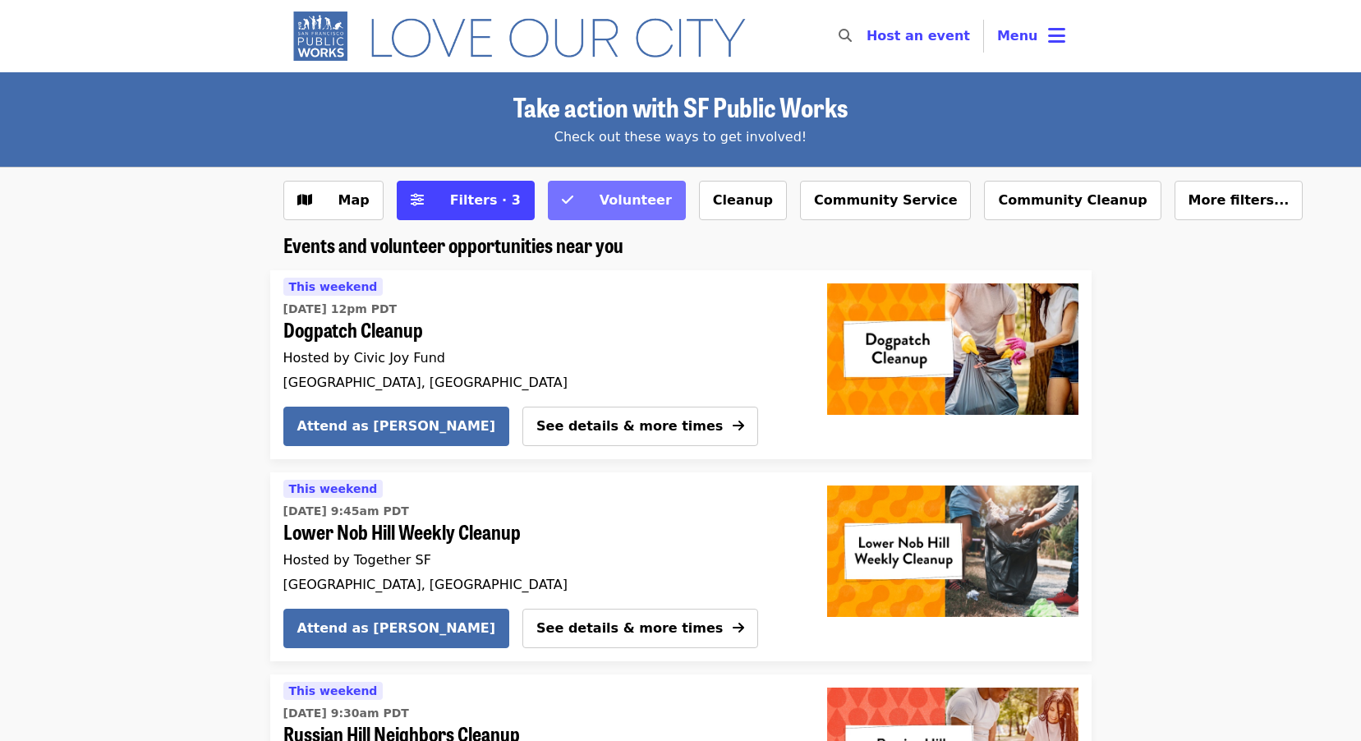
click at [548, 209] on button "Volunteer" at bounding box center [617, 200] width 138 height 39
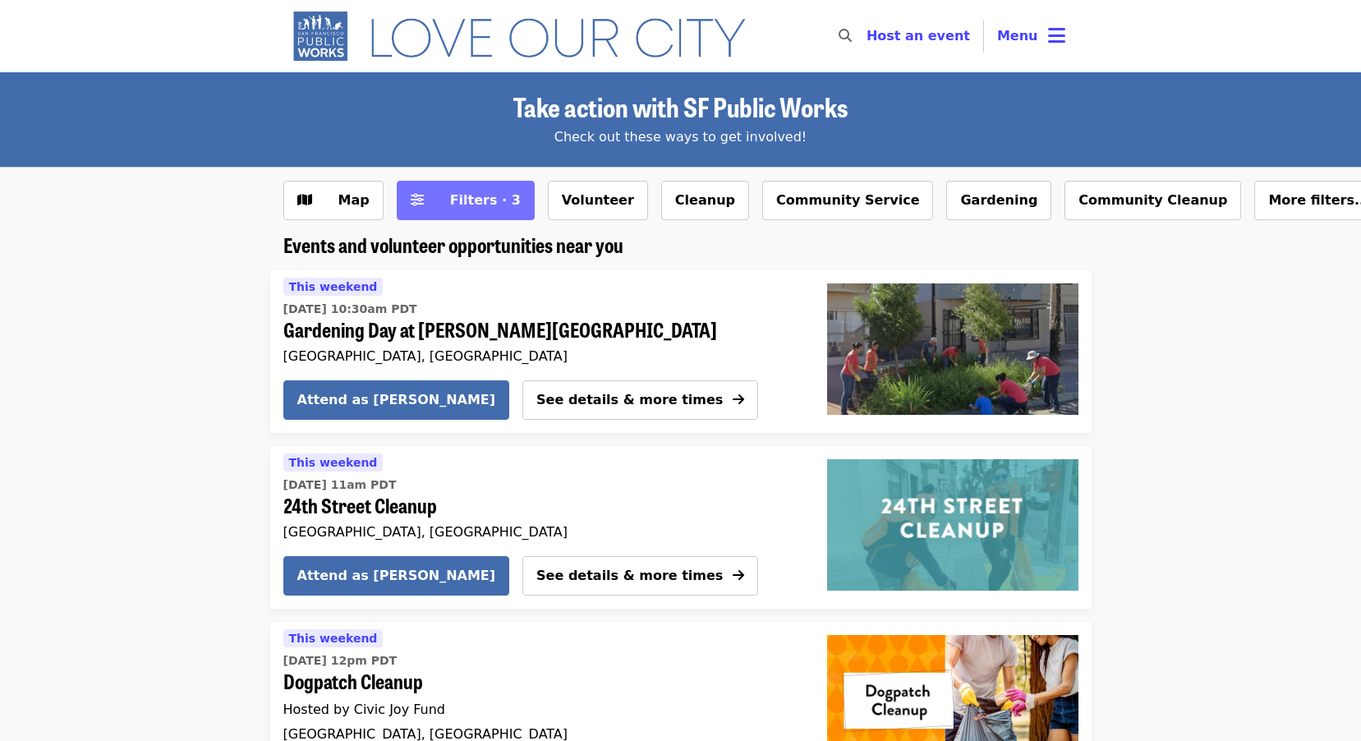
click at [414, 205] on icon "sliders-h icon" at bounding box center [417, 200] width 13 height 16
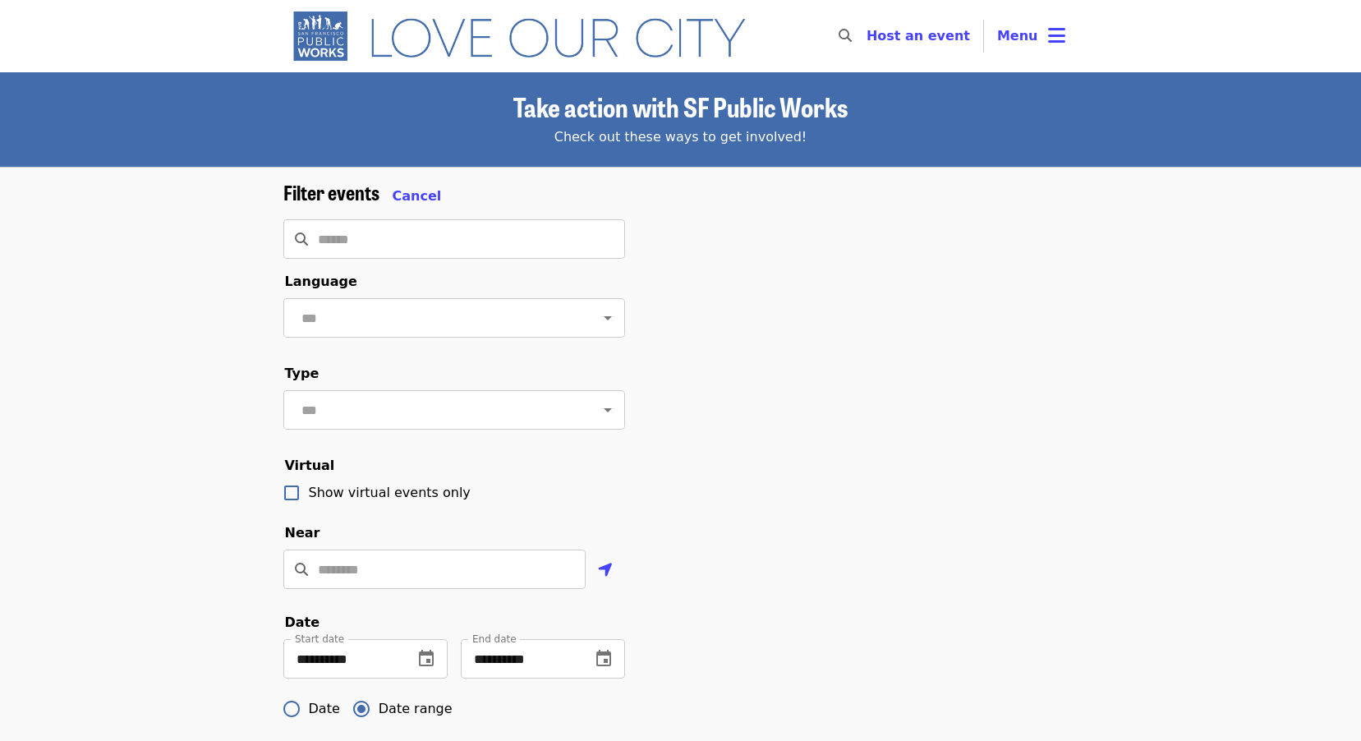
drag, startPoint x: 556, startPoint y: 25, endPoint x: 502, endPoint y: 40, distance: 56.2
click at [556, 25] on img "Main navigation" at bounding box center [526, 36] width 487 height 53
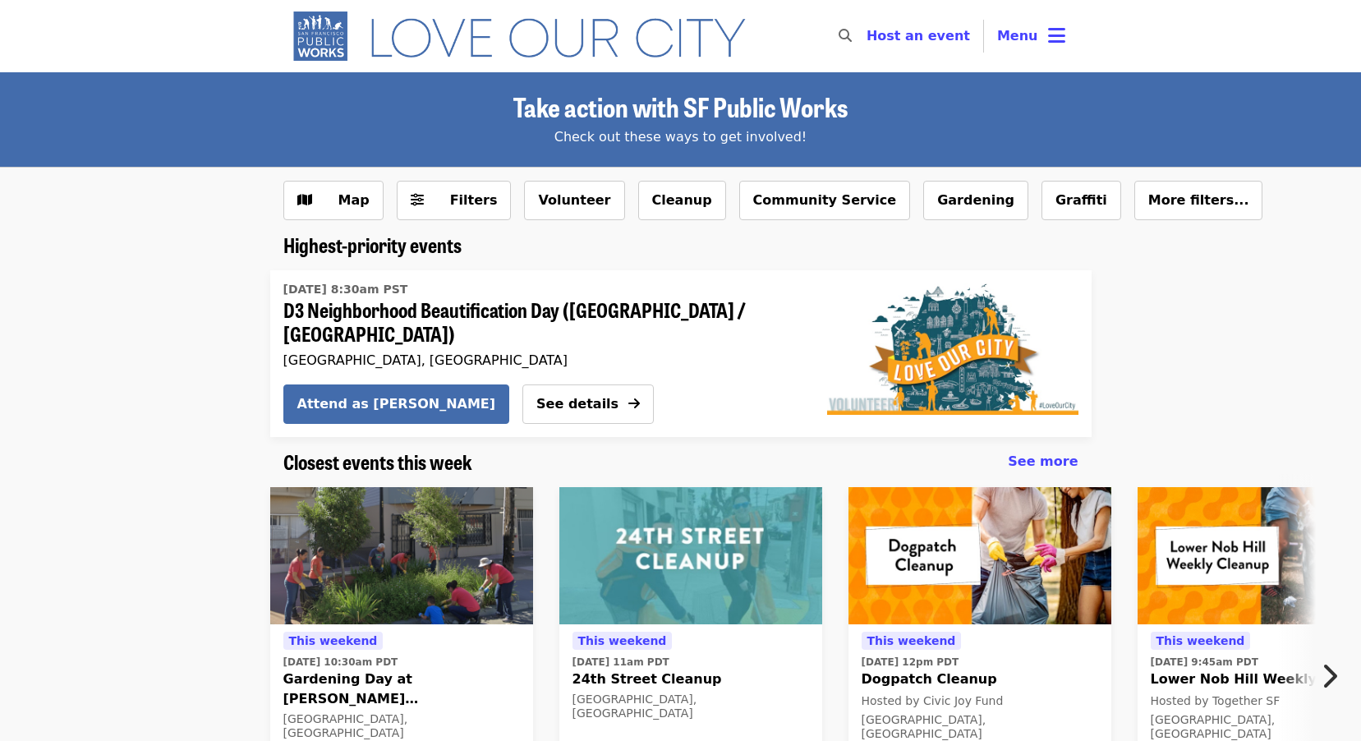
scroll to position [82, 0]
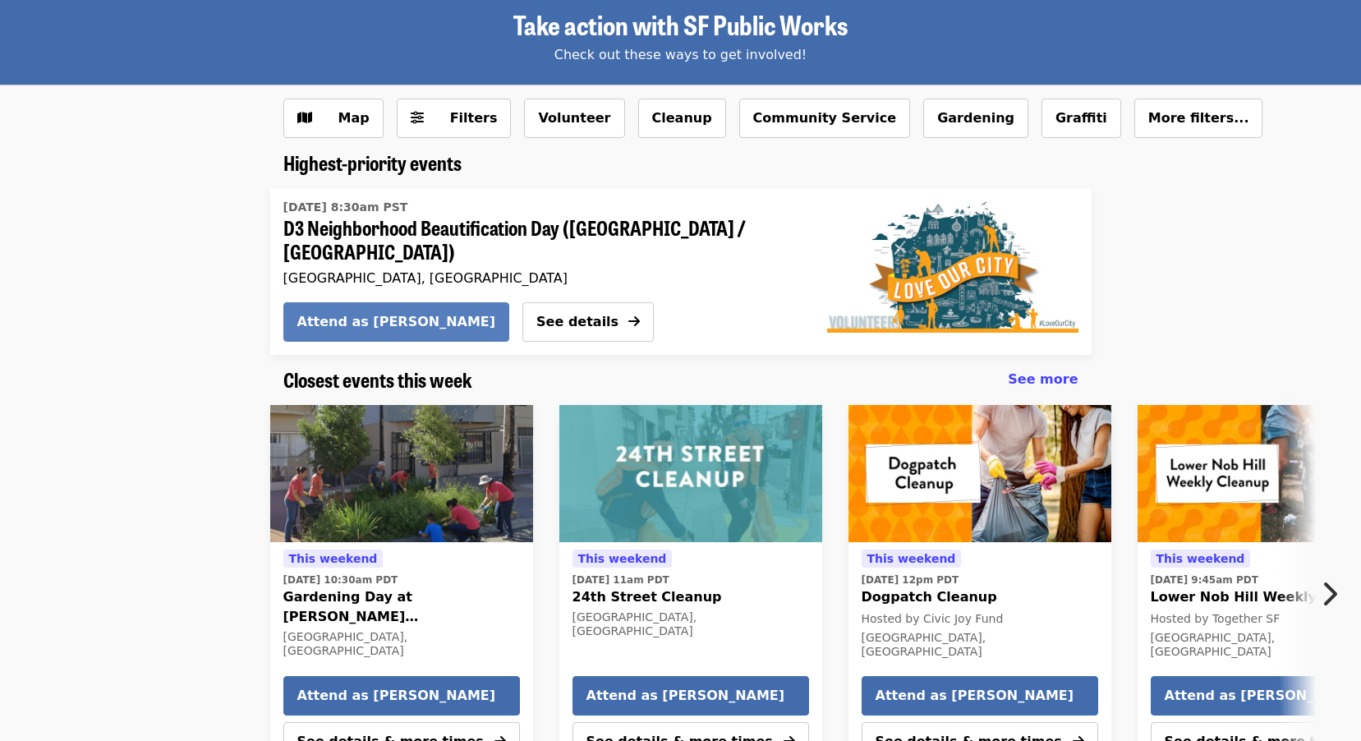
click at [375, 318] on span "Attend as [PERSON_NAME]" at bounding box center [396, 322] width 199 height 20
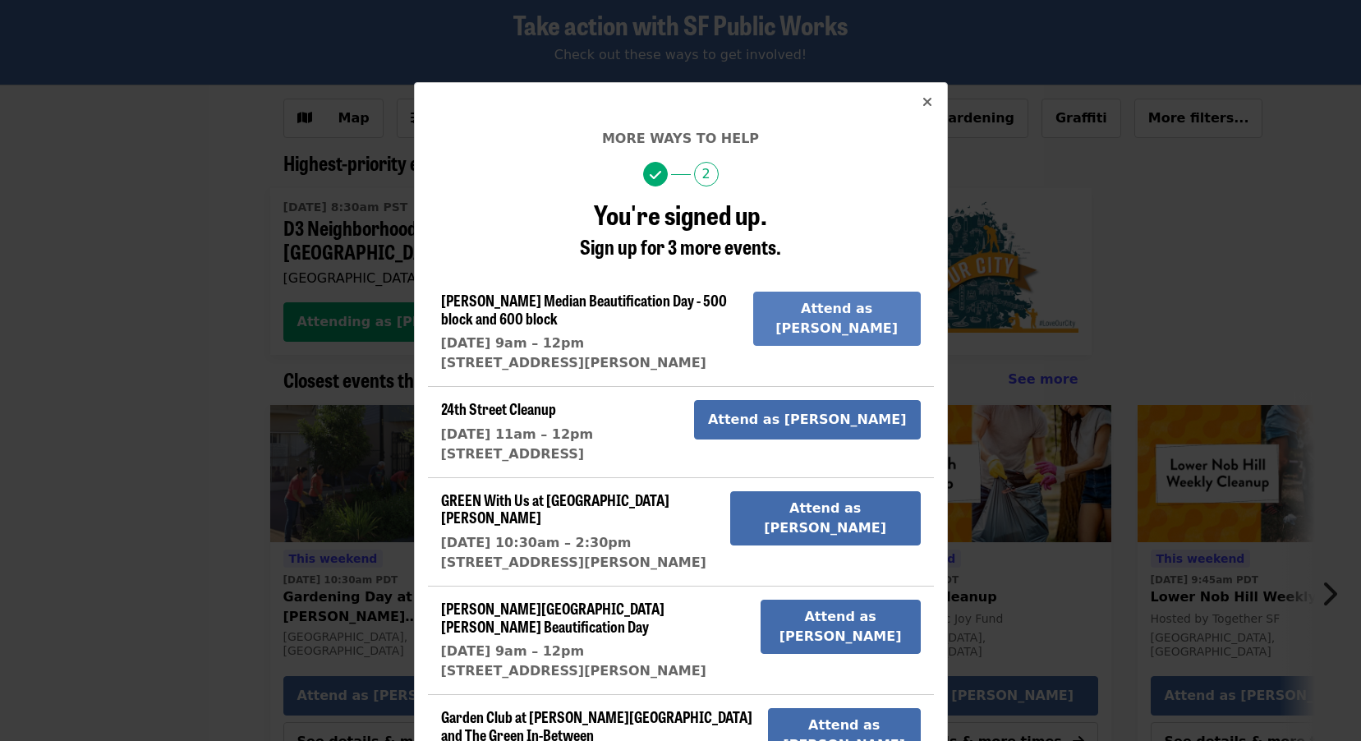
click at [885, 308] on button "Attend as [PERSON_NAME]" at bounding box center [837, 319] width 168 height 54
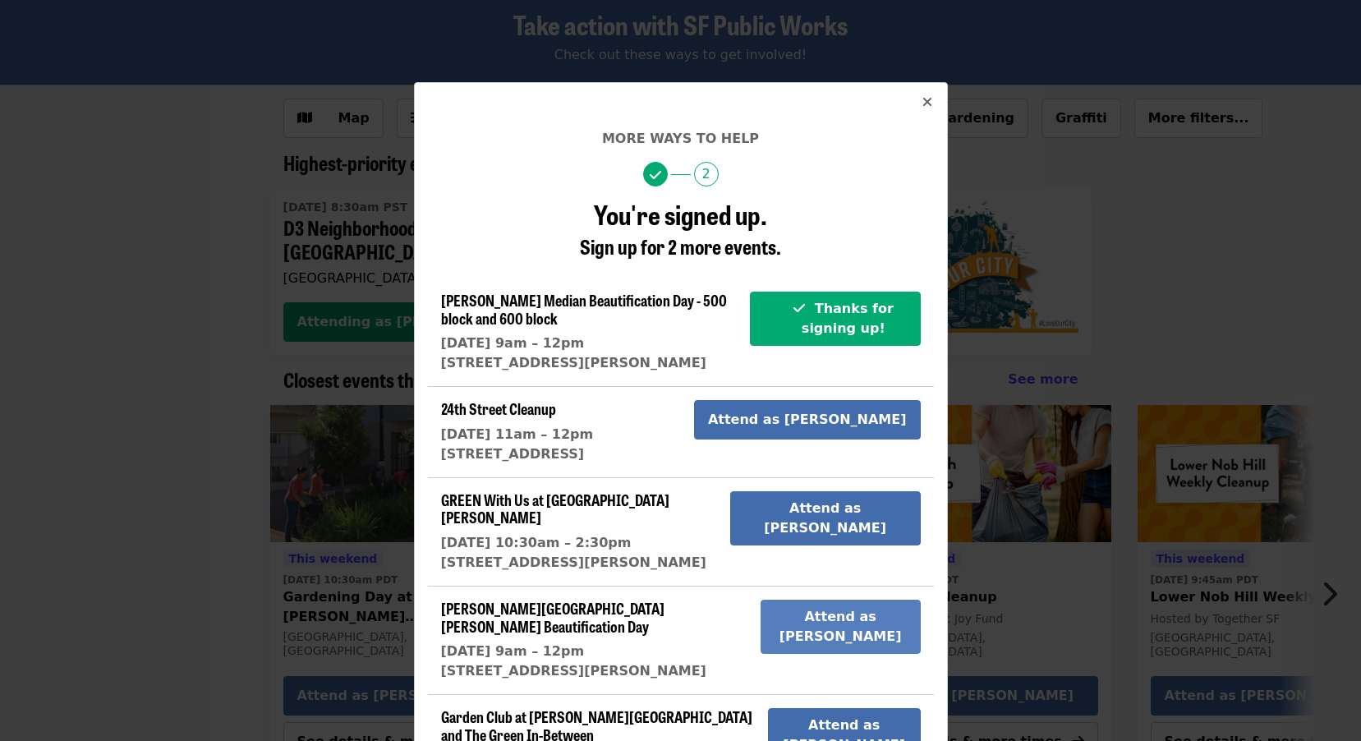
click at [832, 600] on button "Attend as [PERSON_NAME]" at bounding box center [841, 627] width 160 height 54
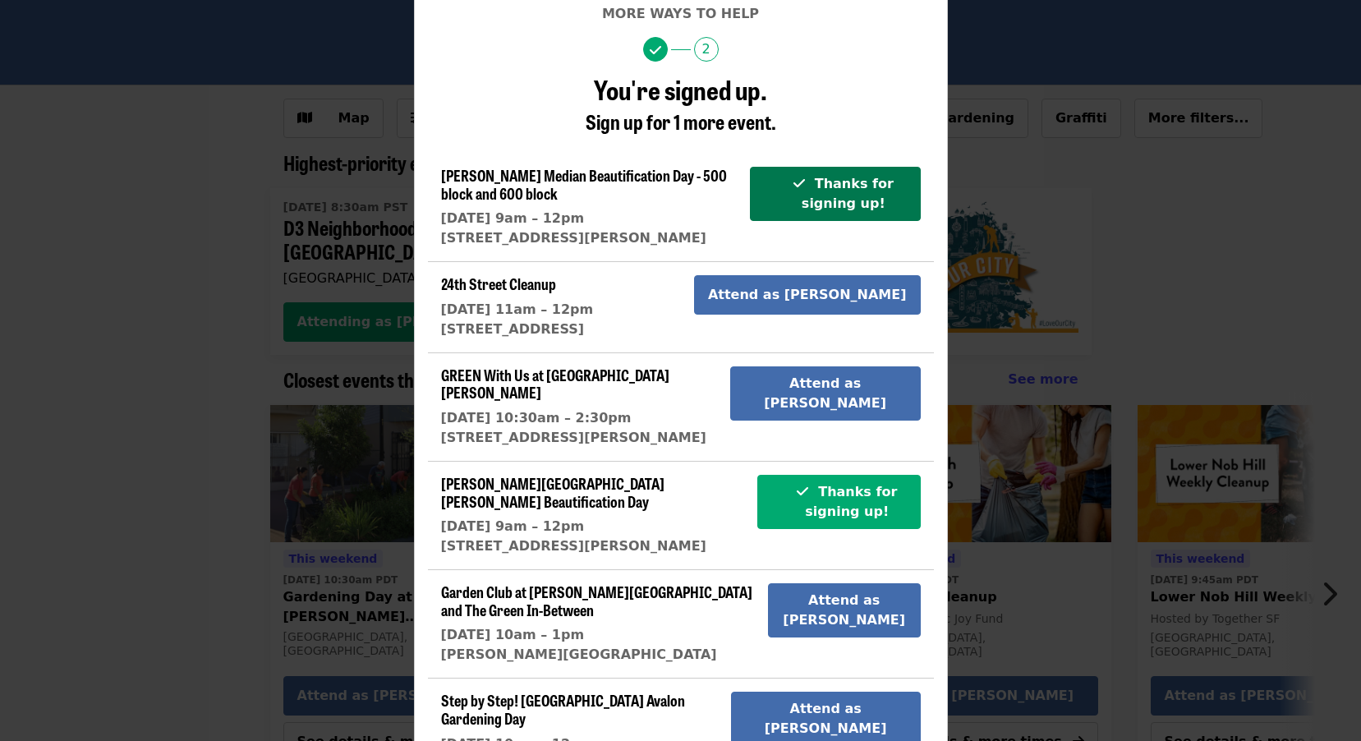
click at [794, 181] on span "Thanks for signing up!" at bounding box center [835, 193] width 142 height 39
click at [839, 185] on span "Thanks for signing up!" at bounding box center [848, 193] width 92 height 35
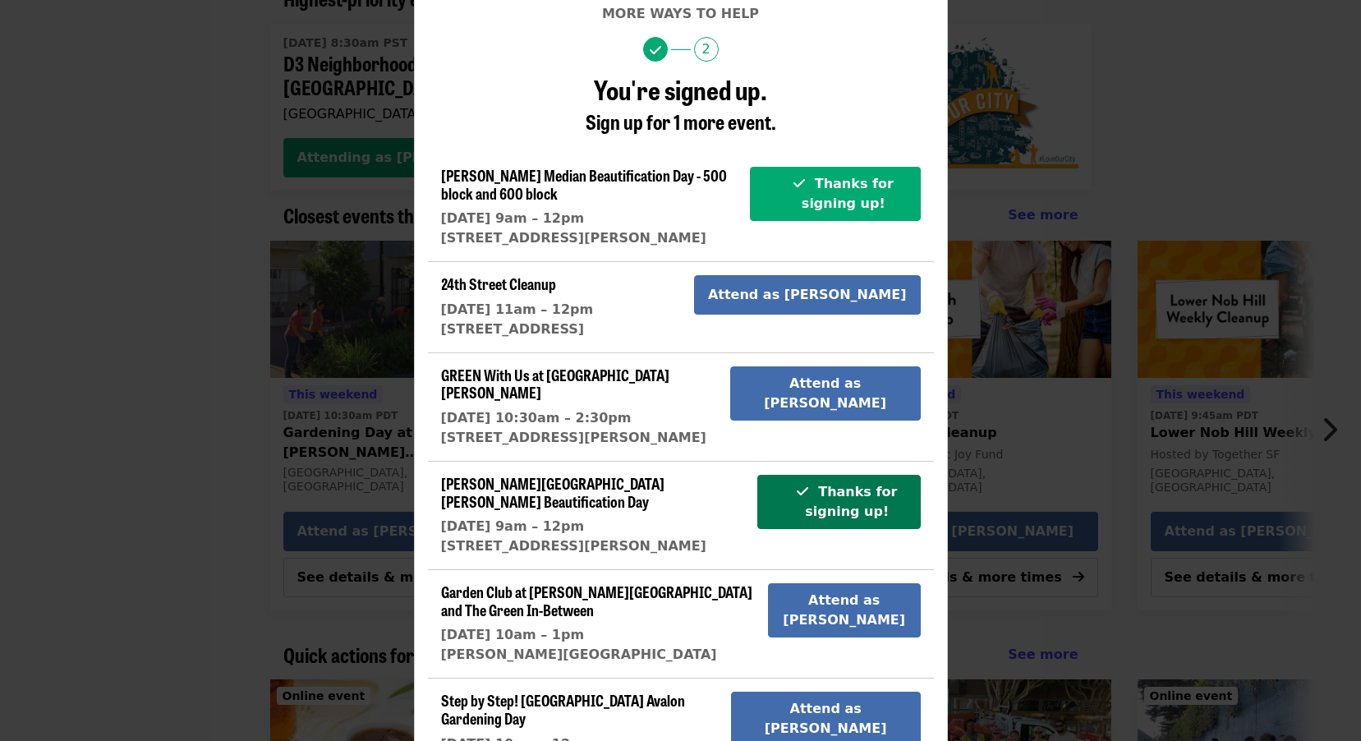
scroll to position [411, 0]
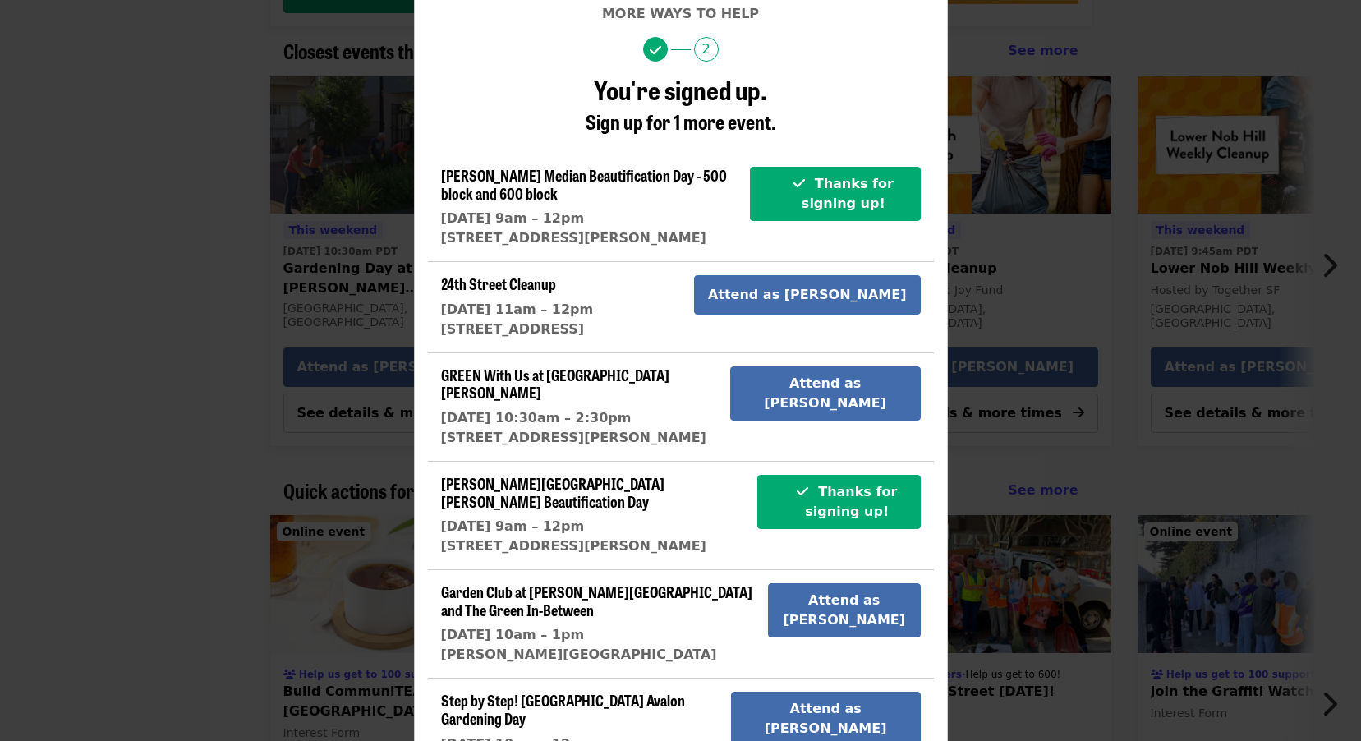
click at [871, 103] on h1 "You're signed up." at bounding box center [681, 89] width 506 height 29
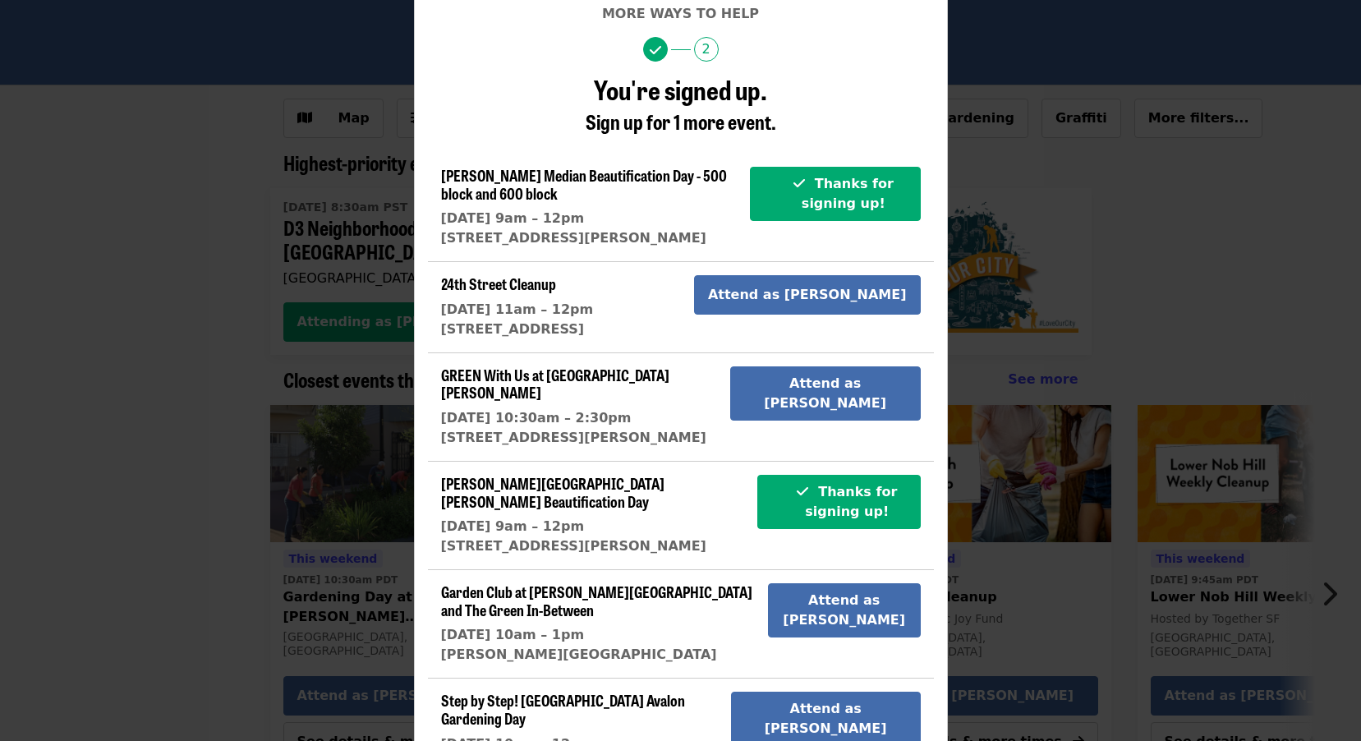
scroll to position [43, 0]
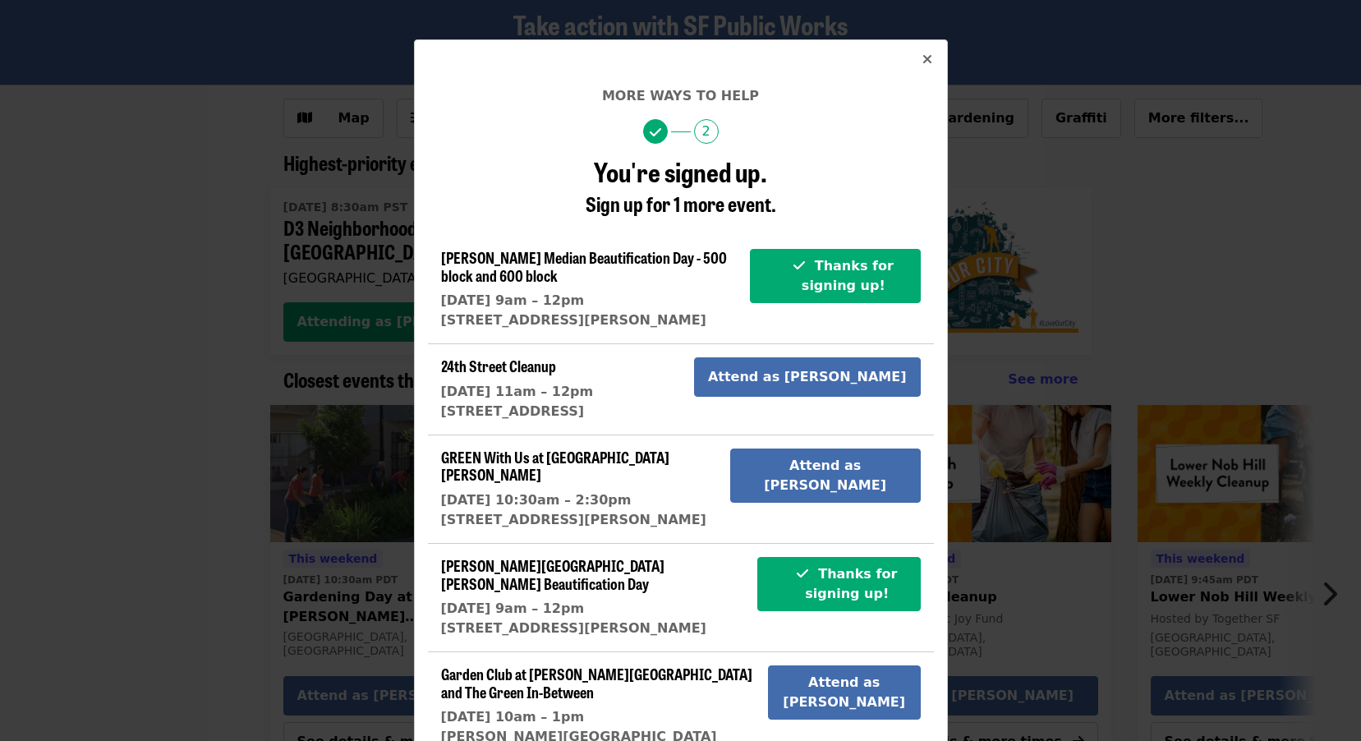
click at [922, 59] on icon "times icon" at bounding box center [927, 60] width 10 height 16
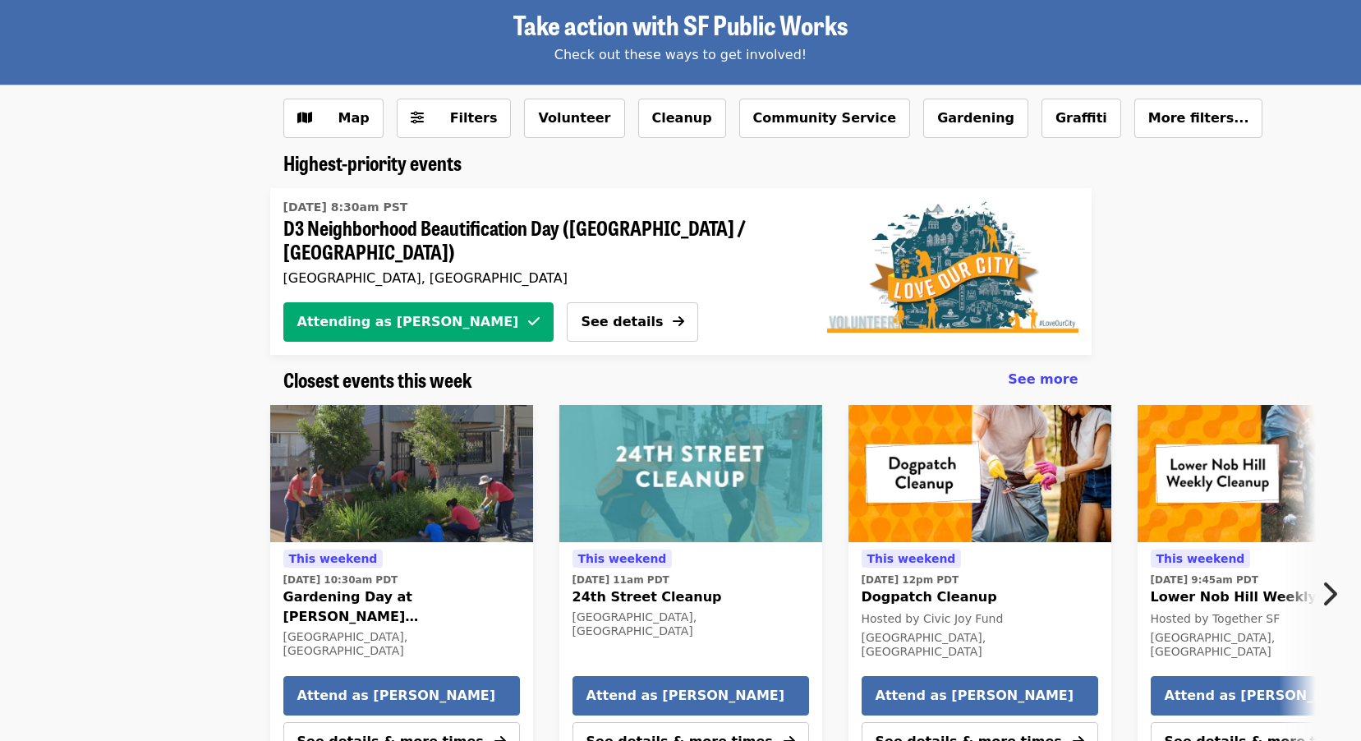
scroll to position [164, 0]
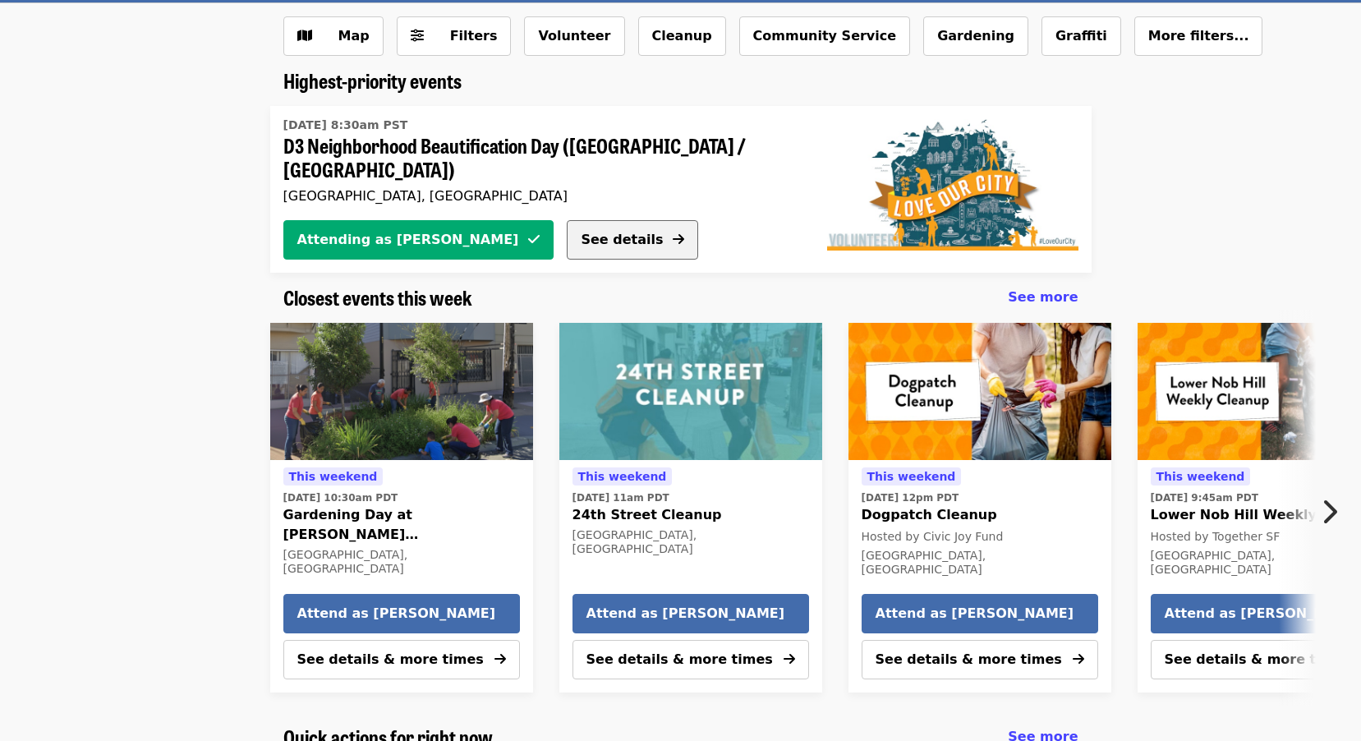
click at [567, 231] on button "See details" at bounding box center [632, 239] width 131 height 39
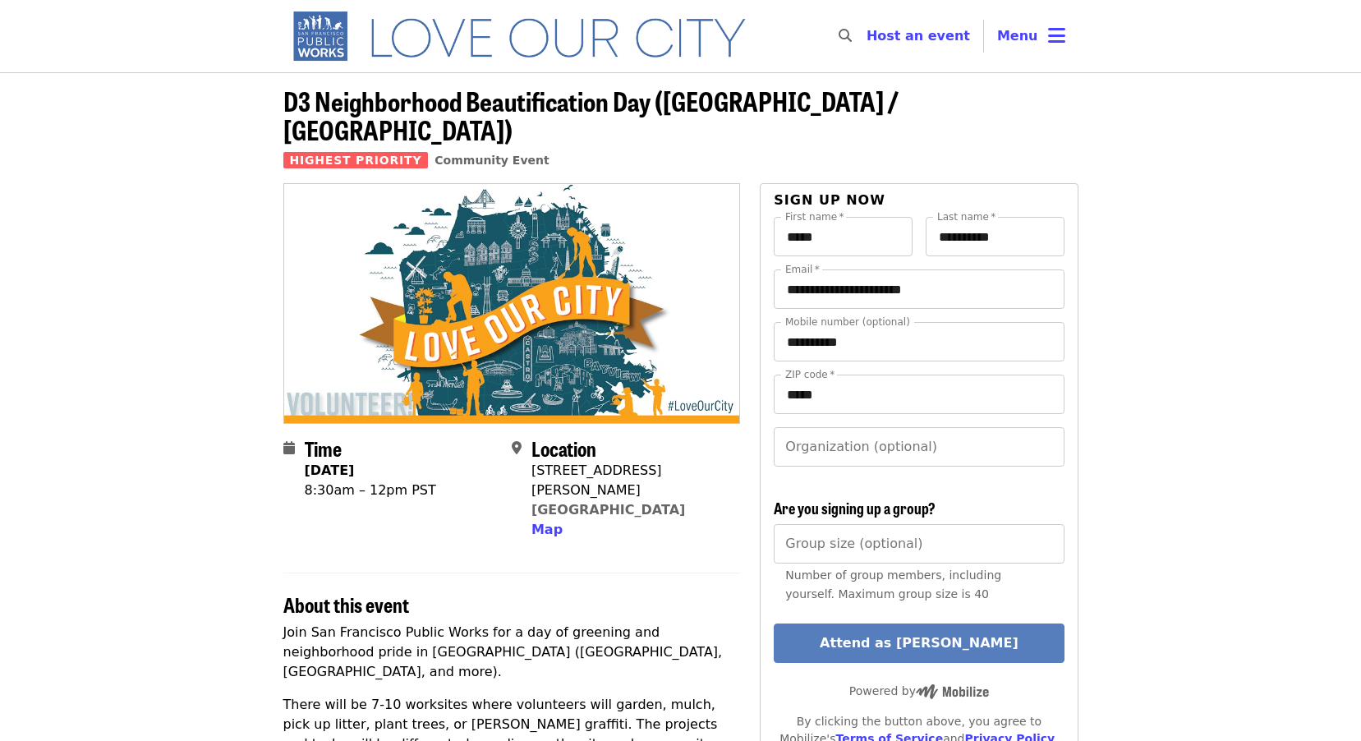
click at [998, 623] on button "Attend as [PERSON_NAME]" at bounding box center [919, 642] width 290 height 39
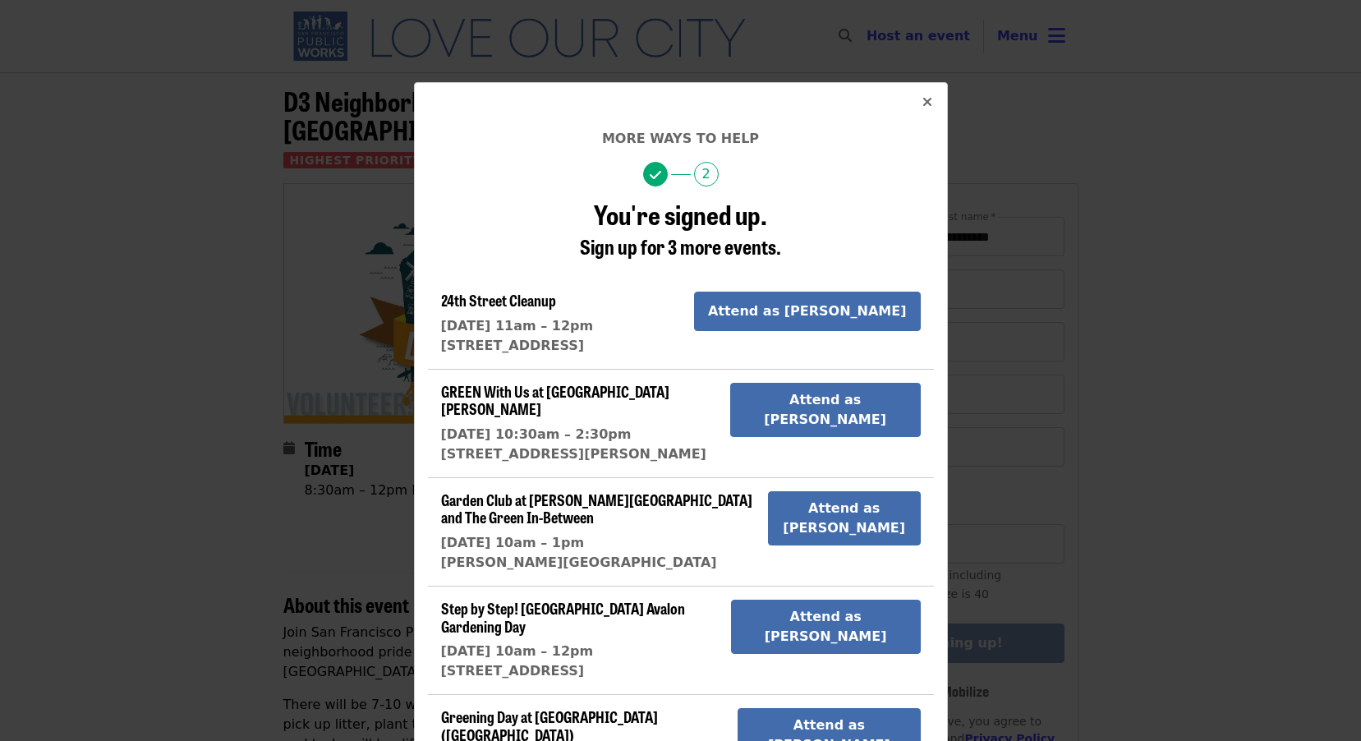
scroll to position [125, 0]
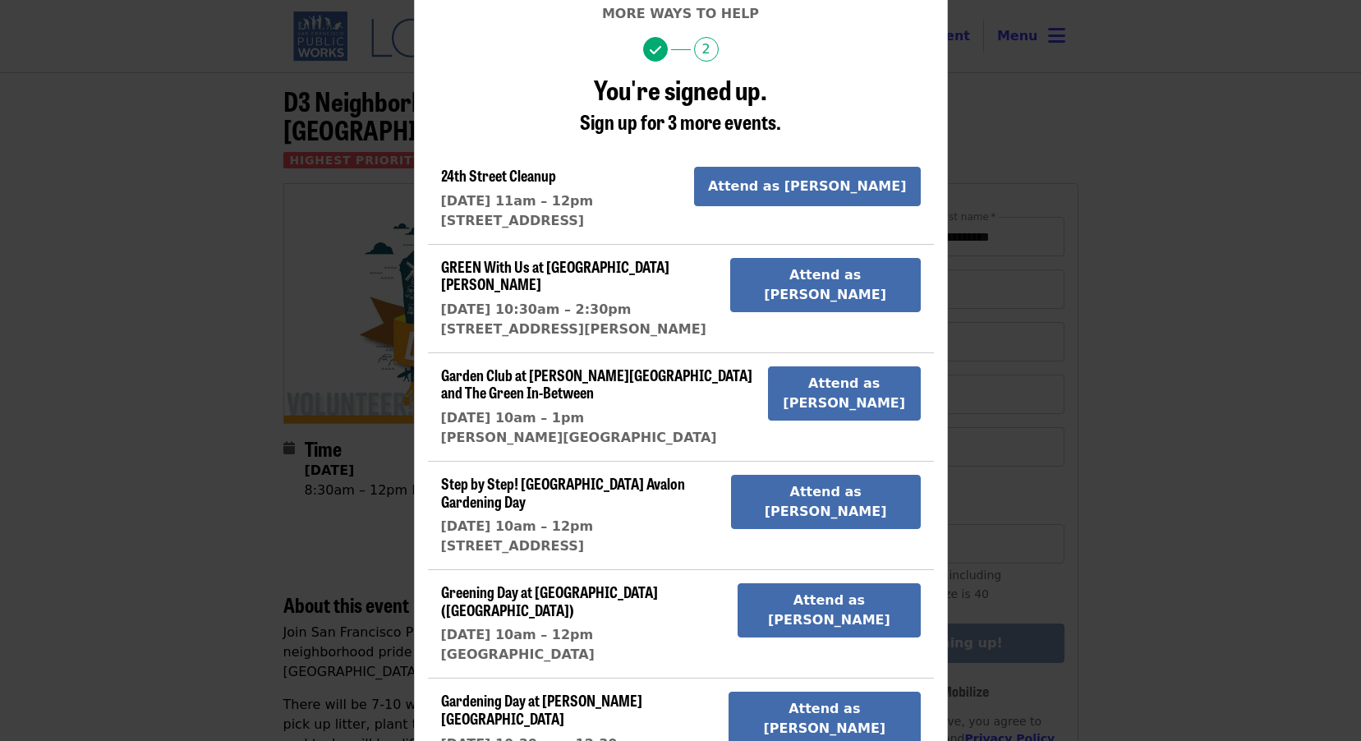
drag, startPoint x: 1326, startPoint y: 139, endPoint x: 1191, endPoint y: 117, distance: 136.4
click at [1326, 139] on div "More ways to help 2 You're signed up. Sign up for 3 more events. 24th Street Cl…" at bounding box center [680, 370] width 1361 height 741
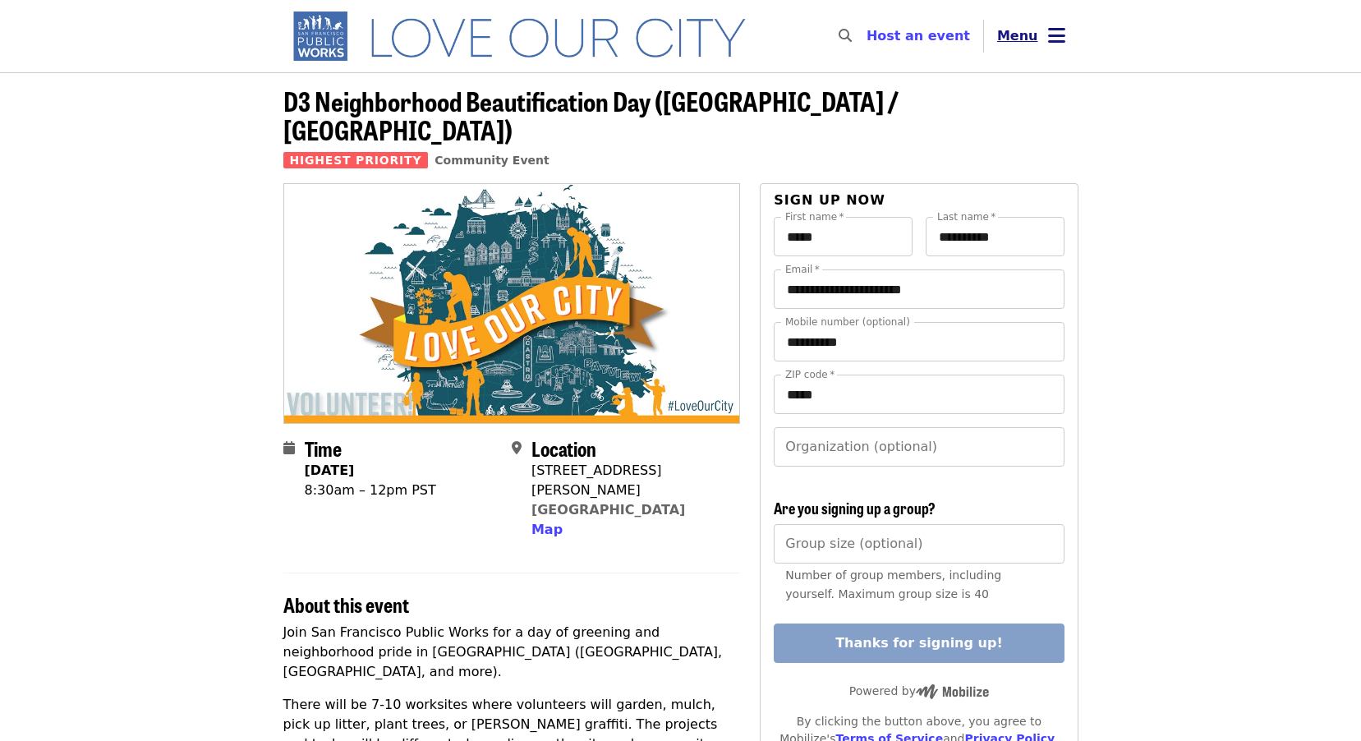
click at [1051, 34] on icon "bars icon" at bounding box center [1056, 36] width 17 height 24
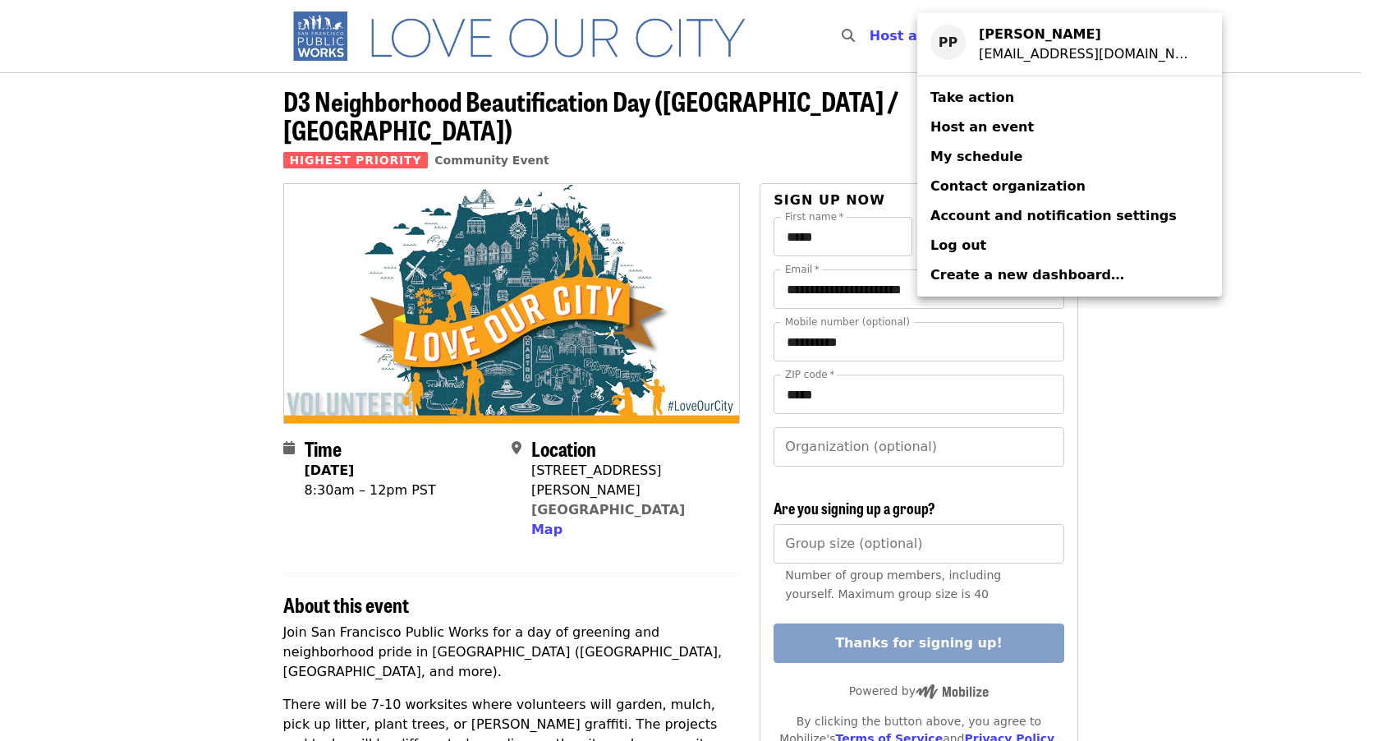
click at [1038, 162] on link "My schedule" at bounding box center [1069, 157] width 305 height 30
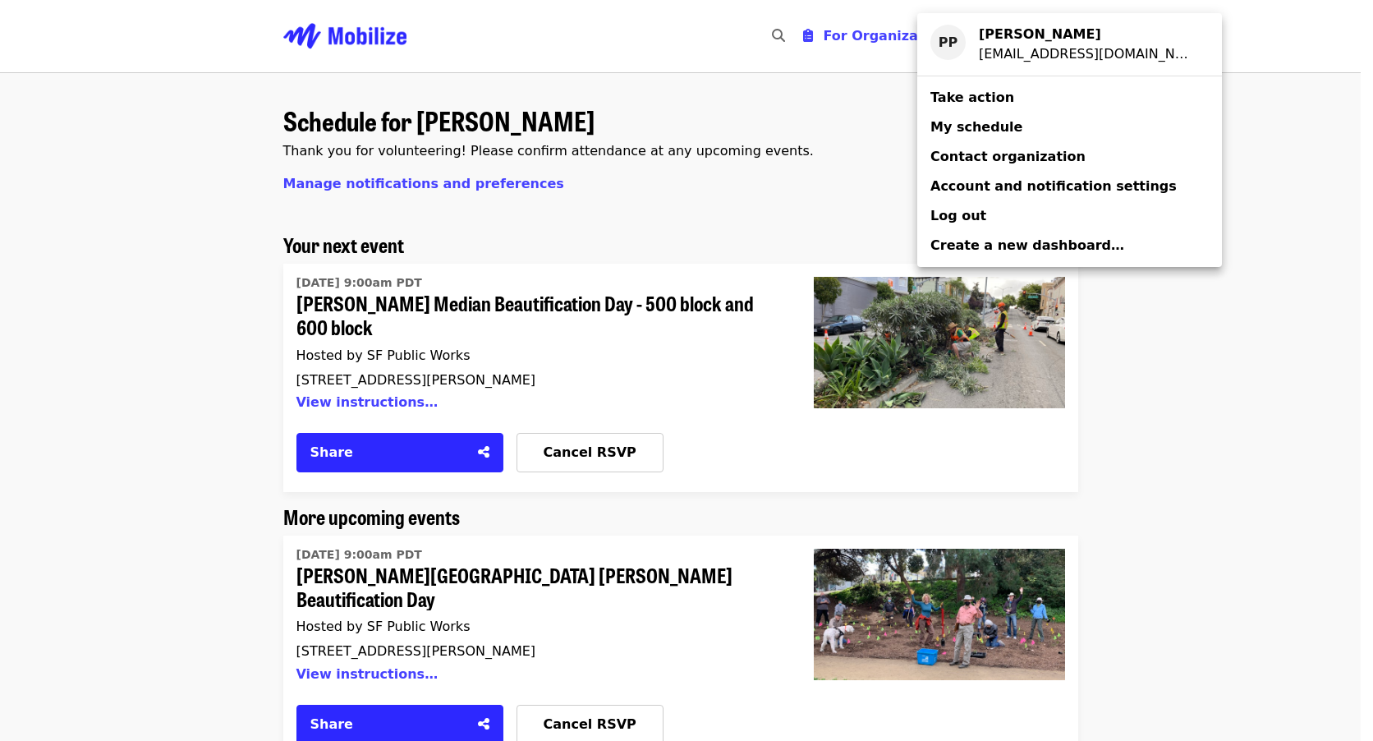
click at [1172, 372] on div "Account menu" at bounding box center [686, 370] width 1373 height 741
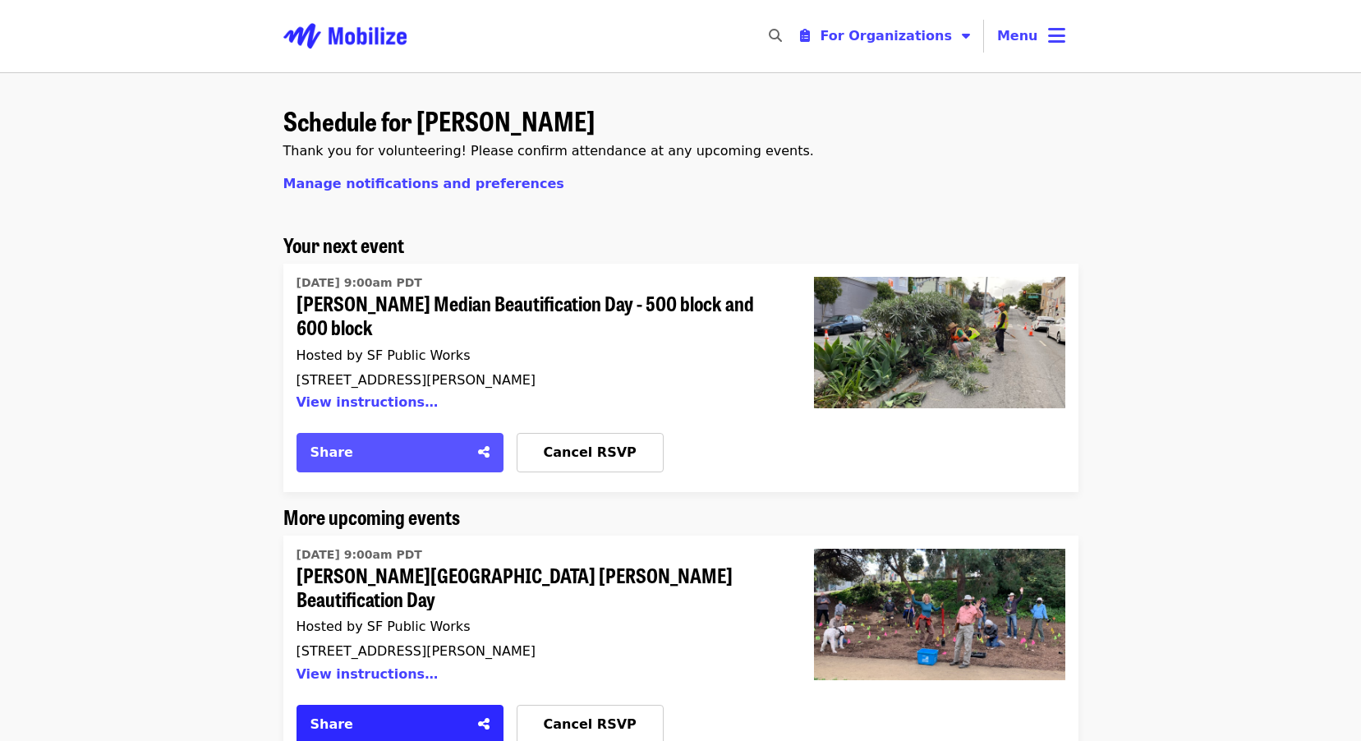
click at [352, 443] on div "Share" at bounding box center [389, 453] width 158 height 20
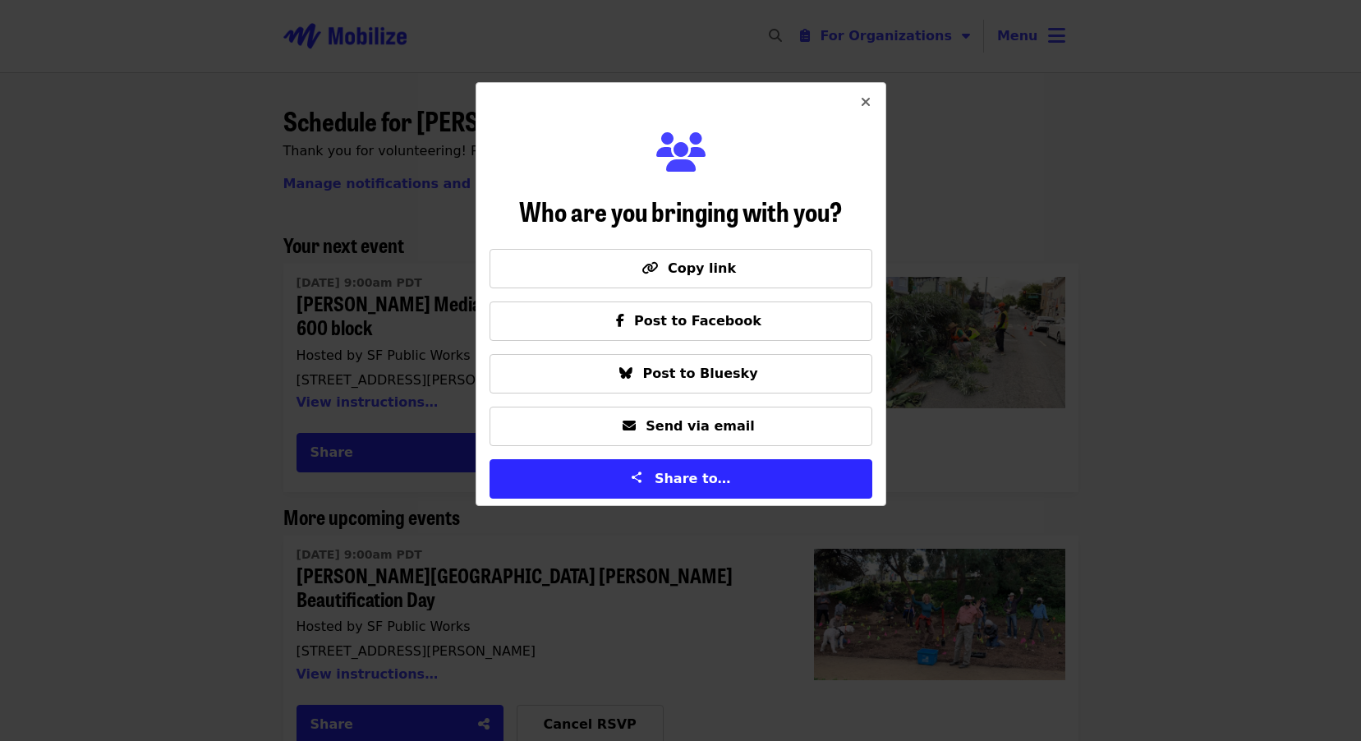
click at [870, 98] on button "Close" at bounding box center [865, 102] width 39 height 39
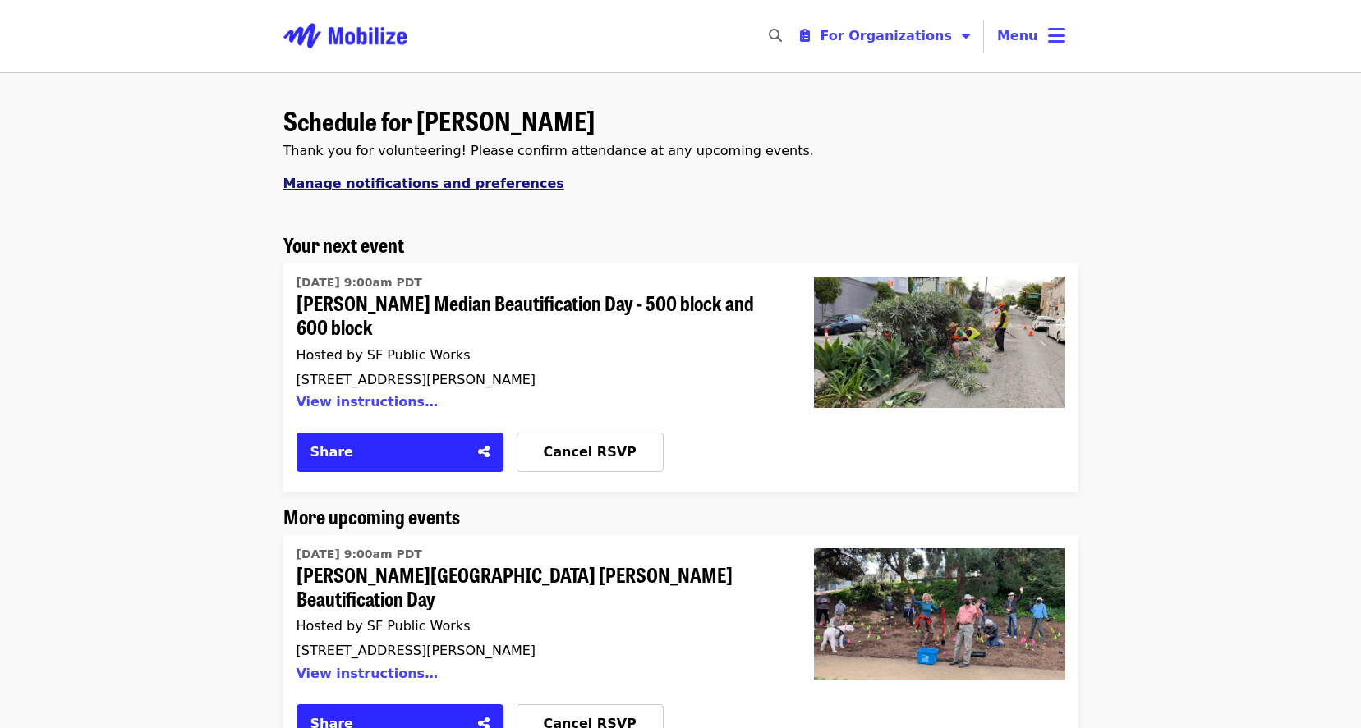
click at [459, 186] on span "Manage notifications and preferences" at bounding box center [423, 184] width 281 height 16
